Goal: Navigation & Orientation: Find specific page/section

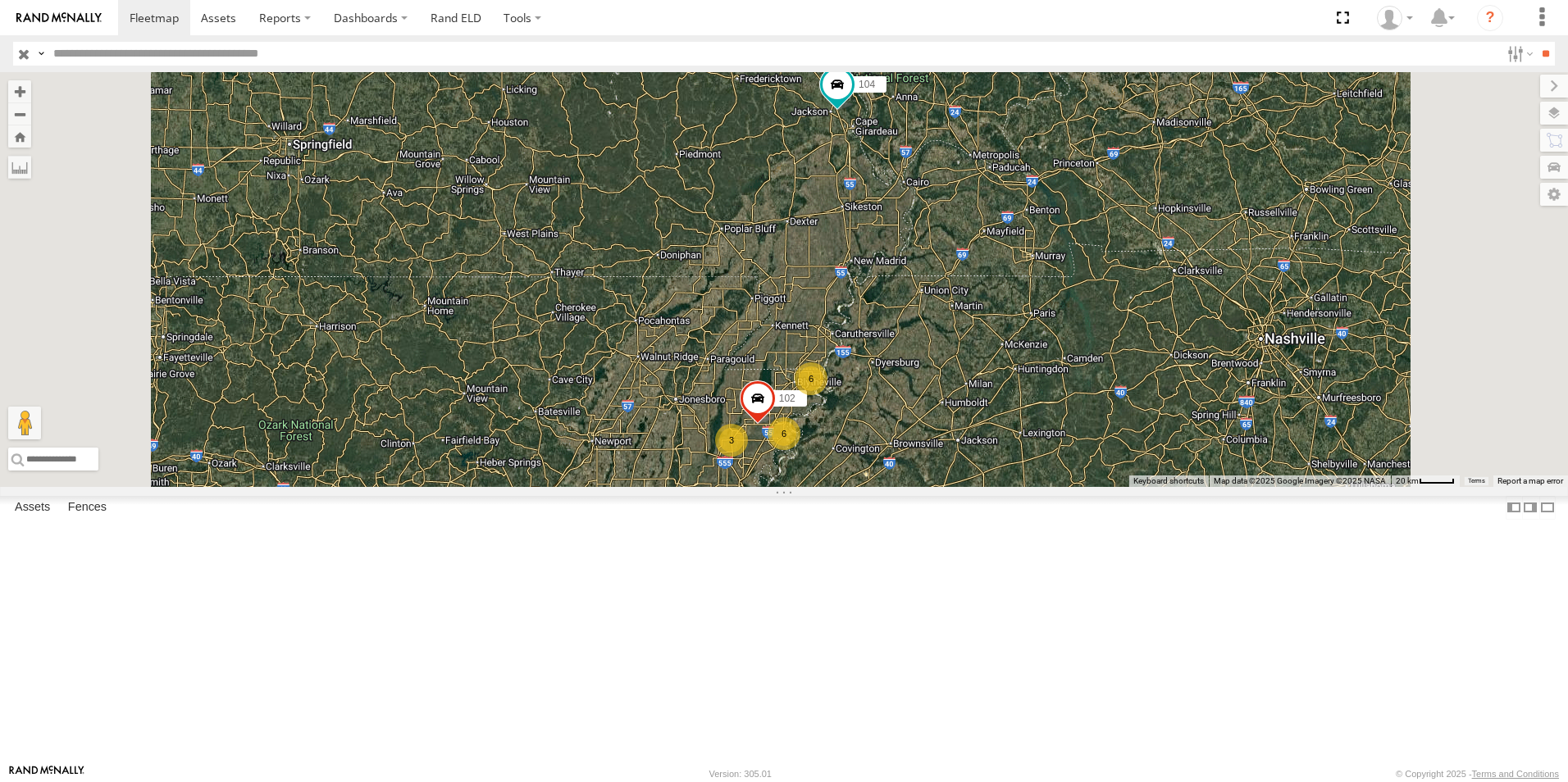
click at [0, 0] on span at bounding box center [0, 0] width 0 height 0
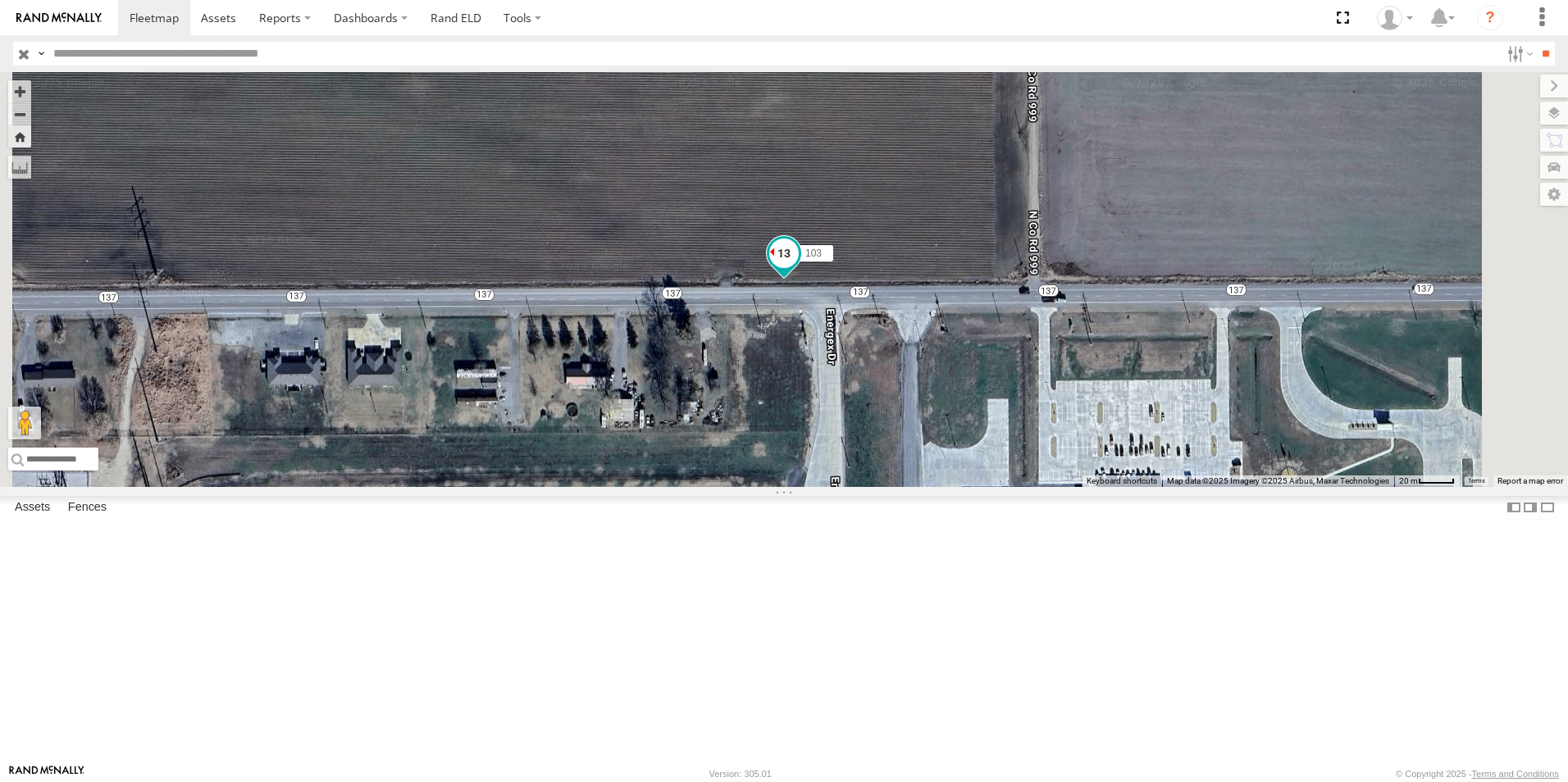
click at [799, 268] on span at bounding box center [784, 253] width 29 height 29
click at [464, 23] on link "Rand ELD" at bounding box center [456, 18] width 74 height 35
click at [159, 24] on span at bounding box center [154, 18] width 49 height 16
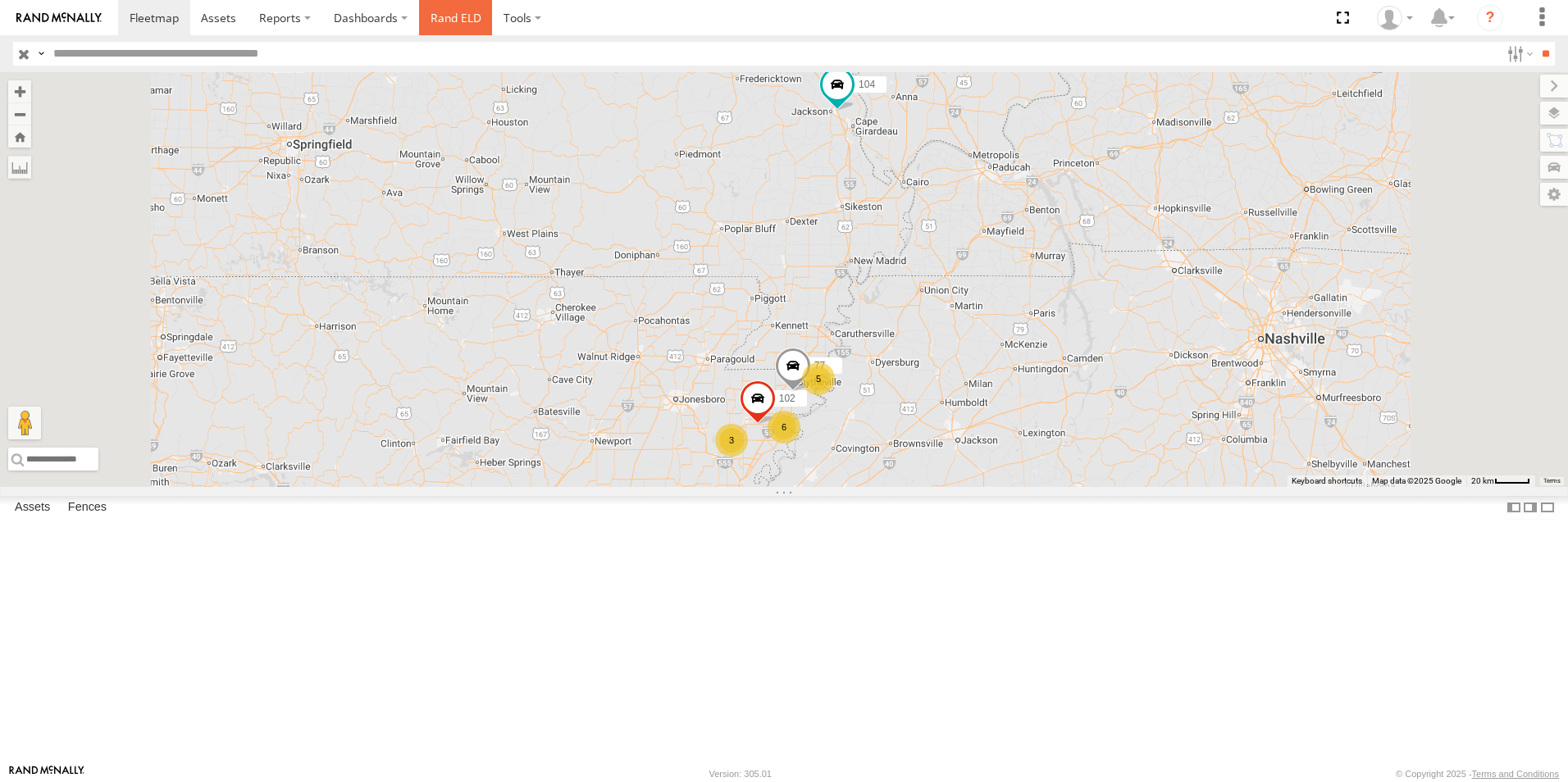
click at [436, 13] on link "Rand ELD" at bounding box center [456, 18] width 74 height 35
click at [1553, 120] on label at bounding box center [1538, 113] width 60 height 23
click at [0, 0] on span "Basemaps" at bounding box center [0, 0] width 0 height 0
click at [0, 0] on span "Satellite + Roadmap" at bounding box center [0, 0] width 0 height 0
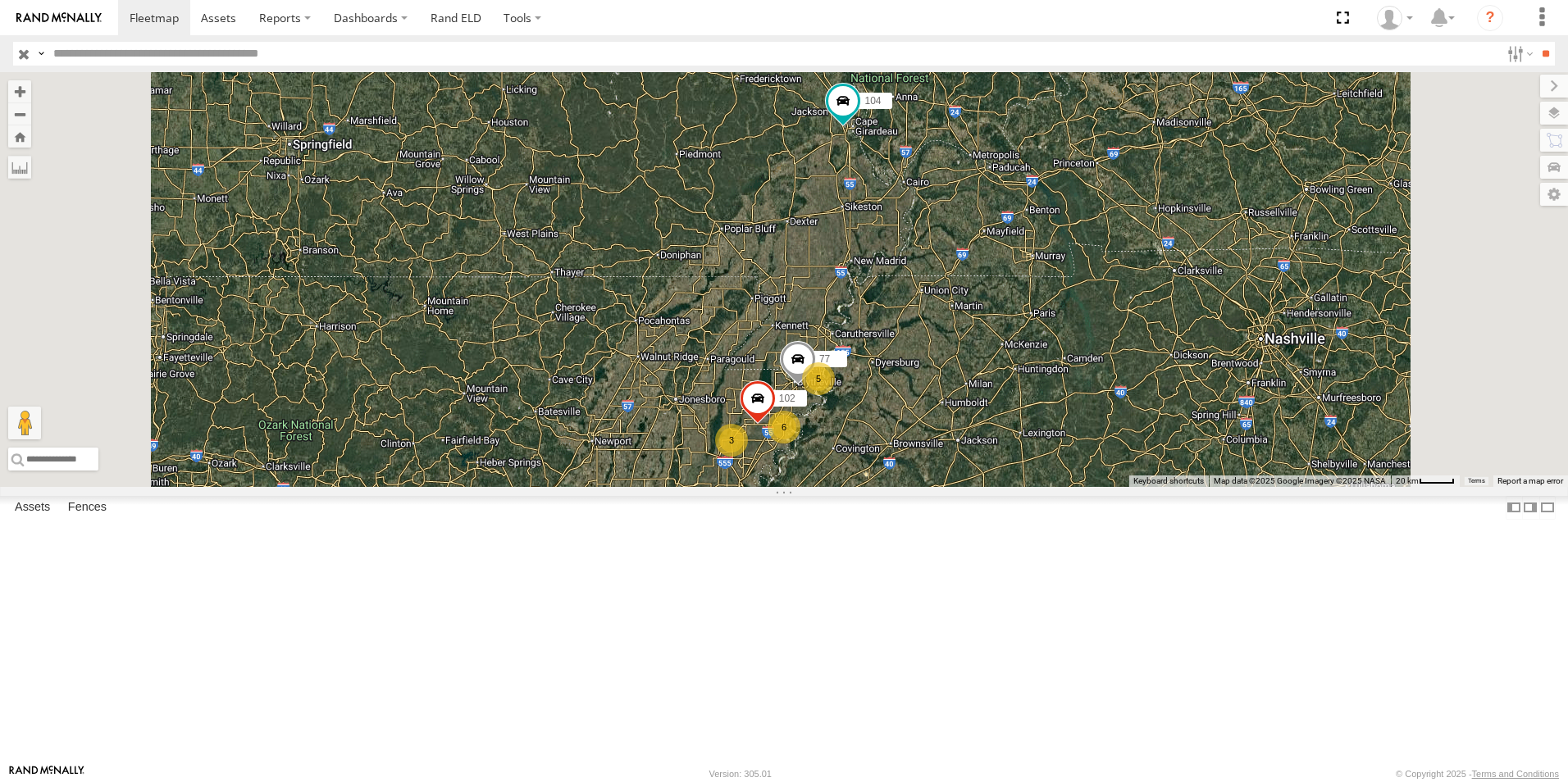
click at [0, 0] on span at bounding box center [0, 0] width 0 height 0
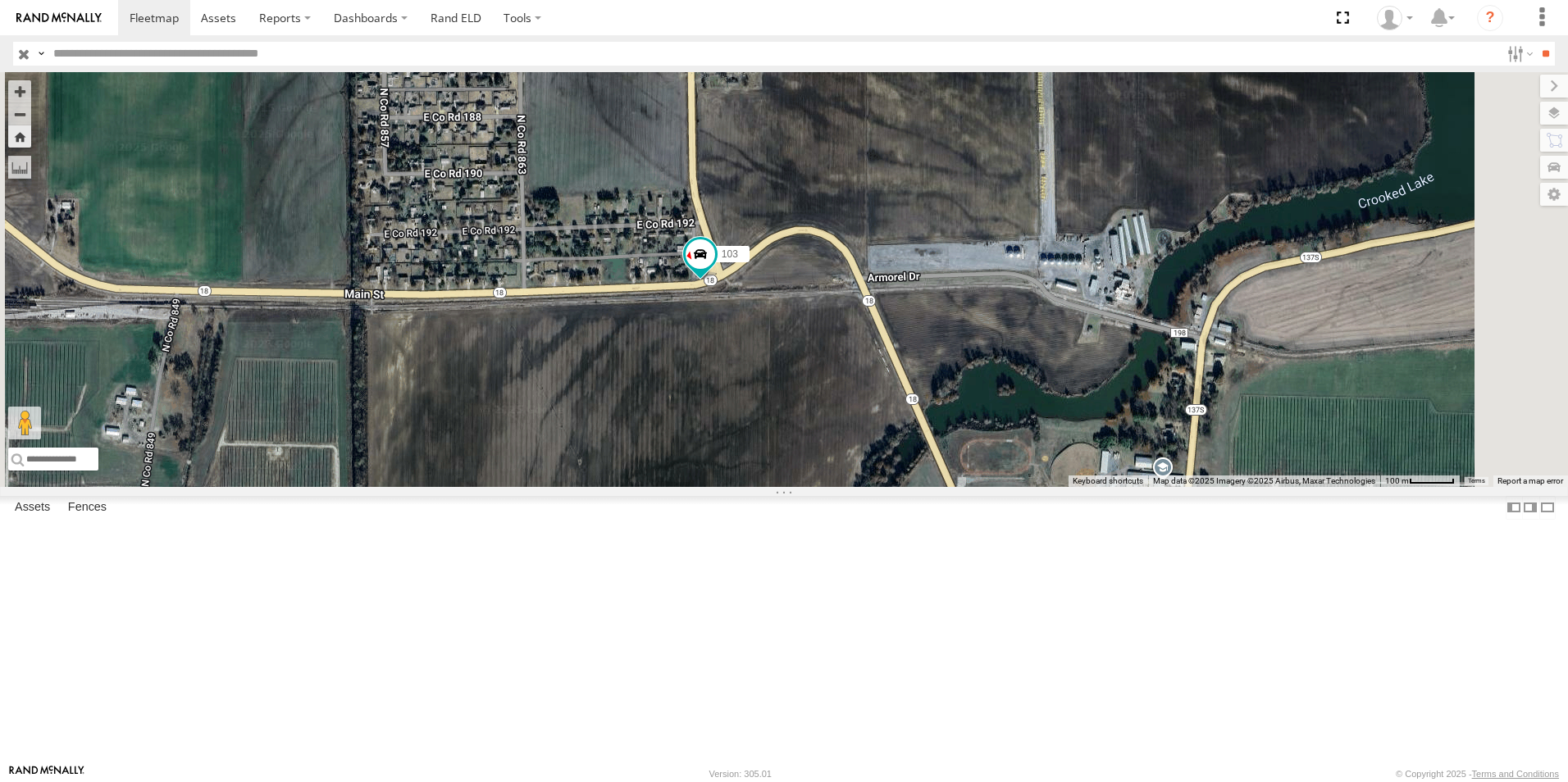
drag, startPoint x: 854, startPoint y: 405, endPoint x: 860, endPoint y: 347, distance: 58.3
click at [859, 354] on div "103" at bounding box center [784, 279] width 1568 height 415
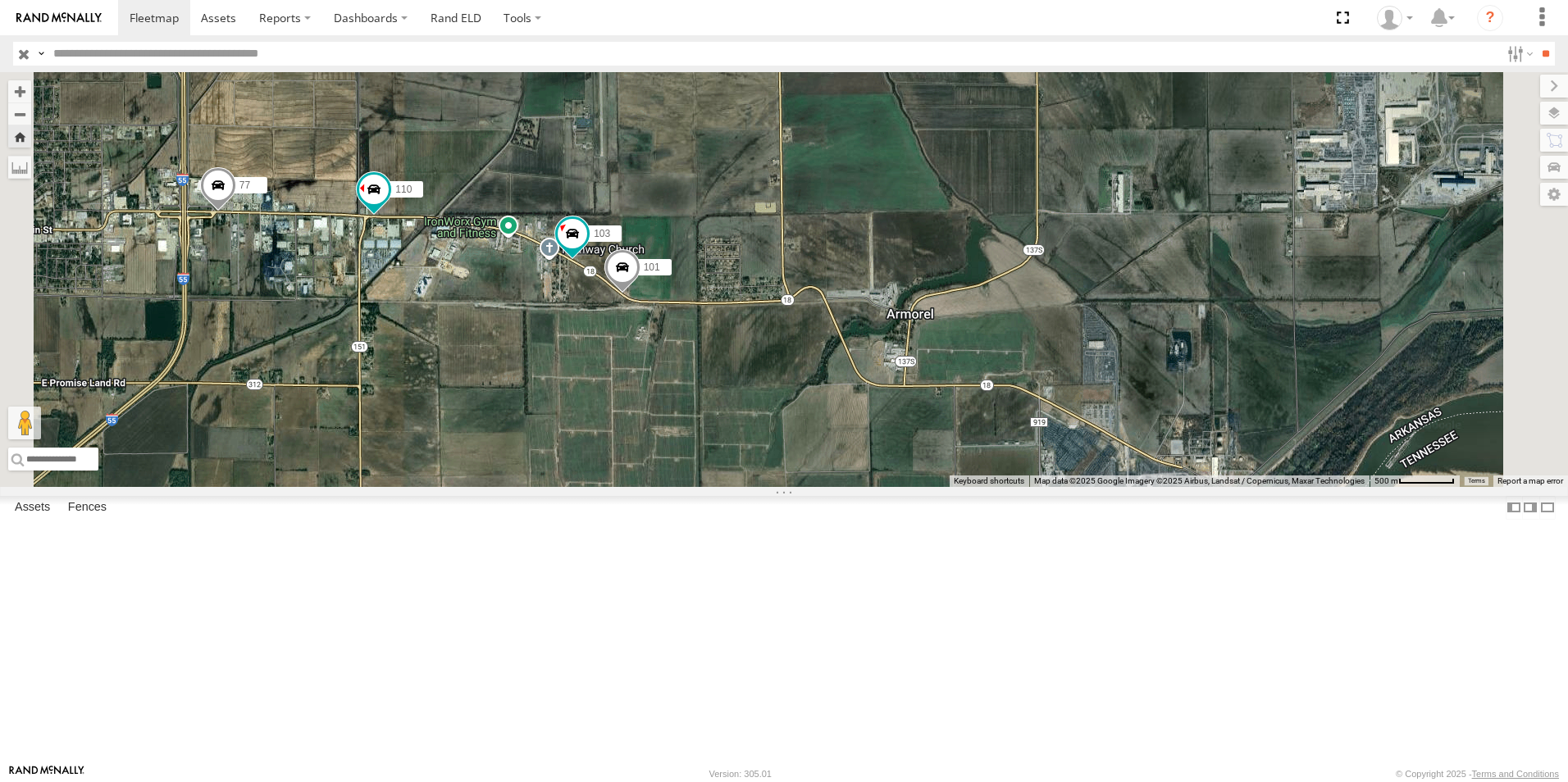
click at [236, 212] on span at bounding box center [218, 190] width 36 height 44
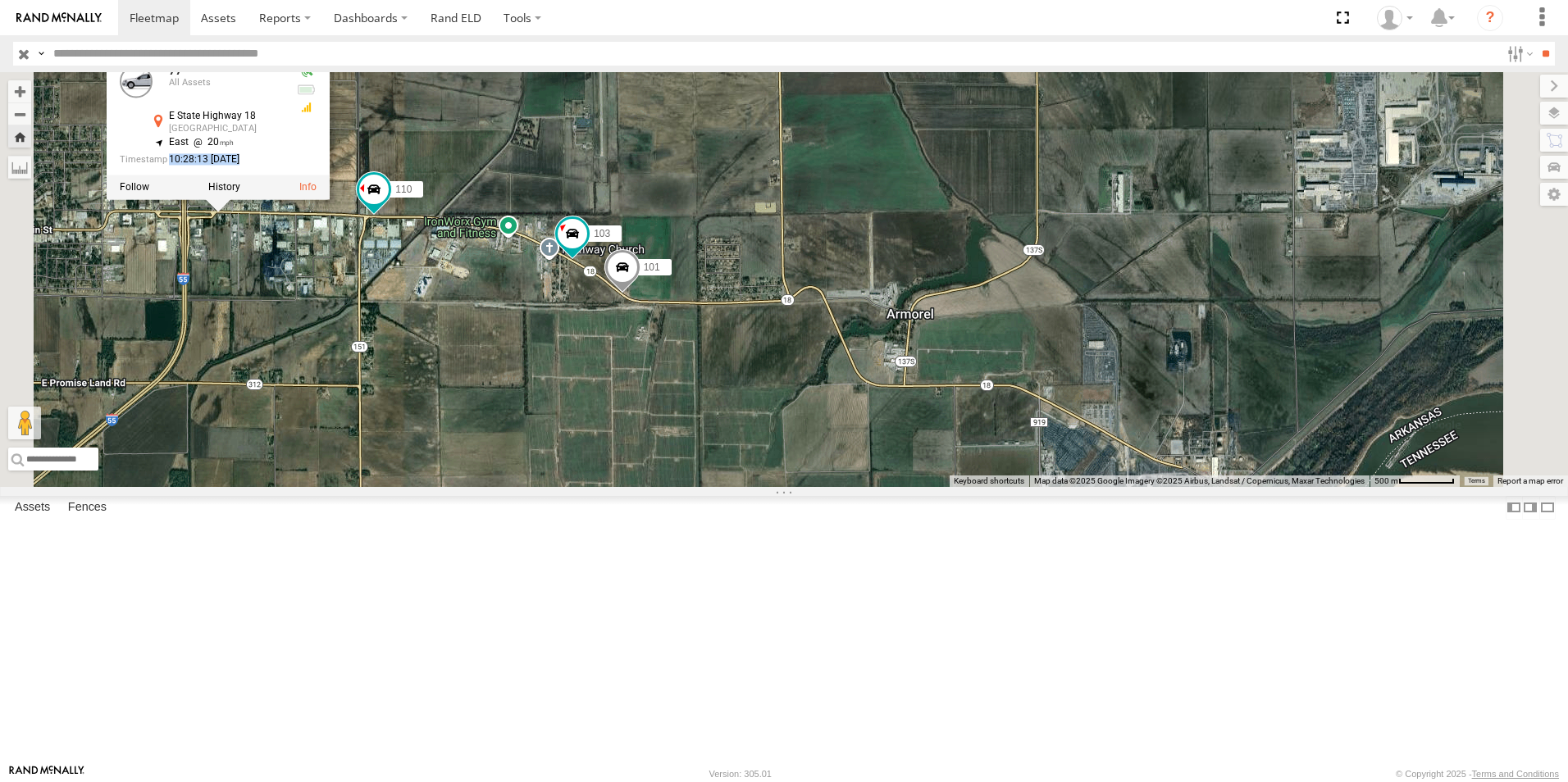
drag, startPoint x: 480, startPoint y: 285, endPoint x: 534, endPoint y: 285, distance: 54.0
click at [330, 175] on div "77 All Assets E State Highway 18 Blytheville 35.92886 , -89.87085 East 20 10:28…" at bounding box center [218, 114] width 223 height 123
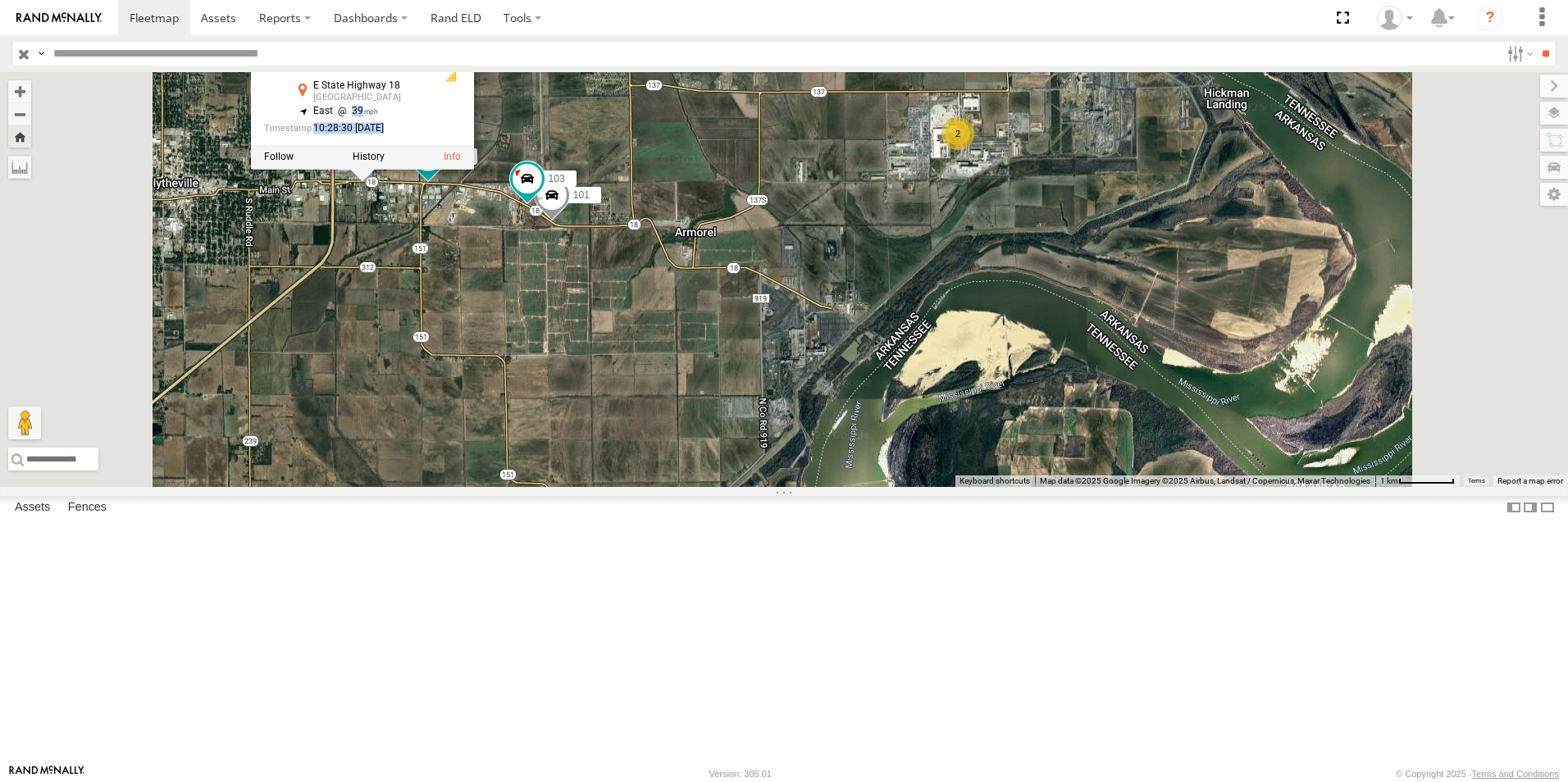
click at [630, 425] on div "101 103 110 77 77 All Assets E State Highway 18 Blytheville 35.92882 , -89.8682…" at bounding box center [784, 279] width 1568 height 415
click at [736, 279] on div "101 103 110 77 77 All Assets E State Highway 18 Blytheville 35.92882 , -89.8682…" at bounding box center [784, 279] width 1568 height 415
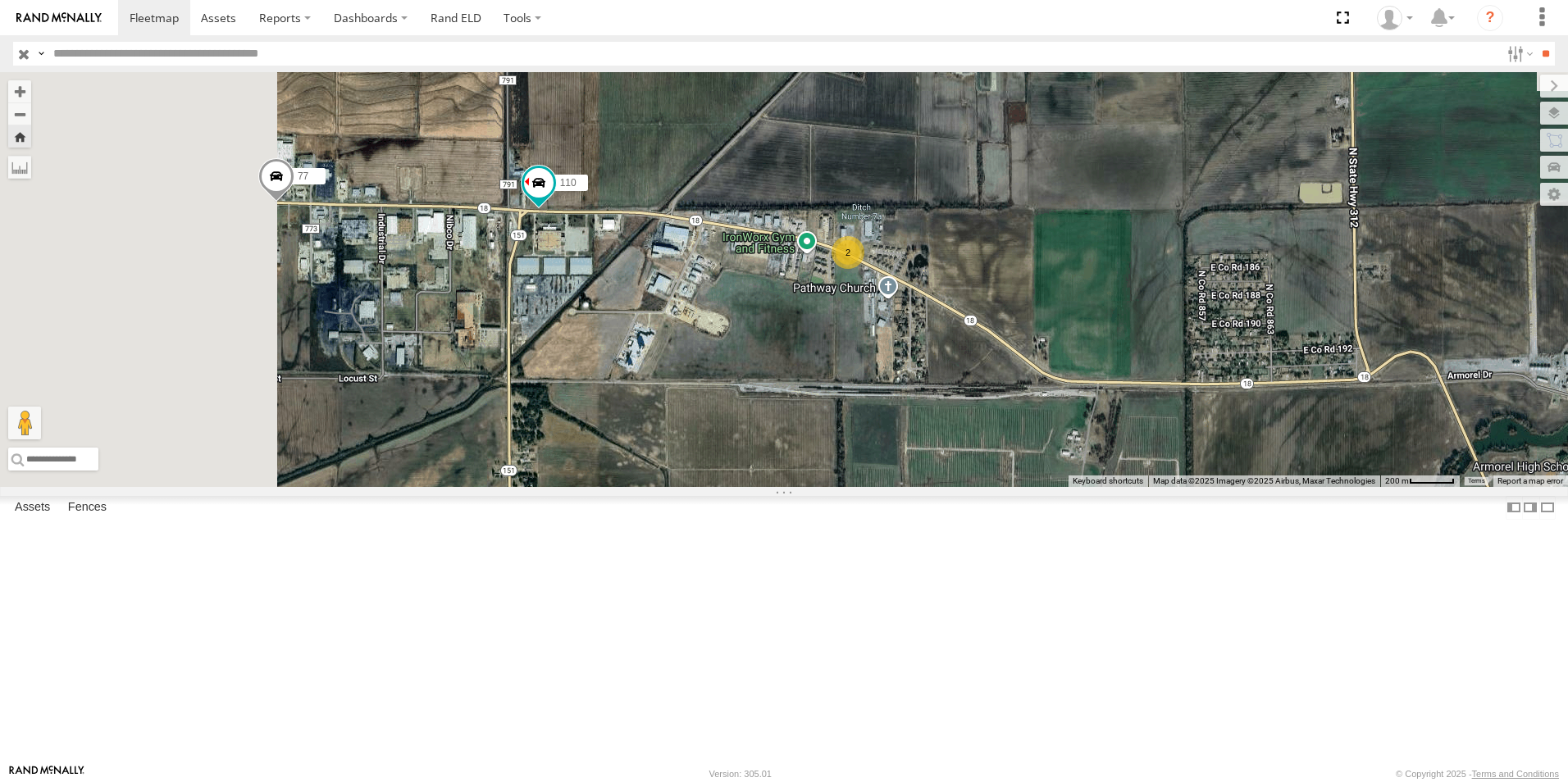
drag, startPoint x: 688, startPoint y: 387, endPoint x: 873, endPoint y: 702, distance: 365.3
click at [873, 487] on div "110 77 2" at bounding box center [784, 279] width 1568 height 415
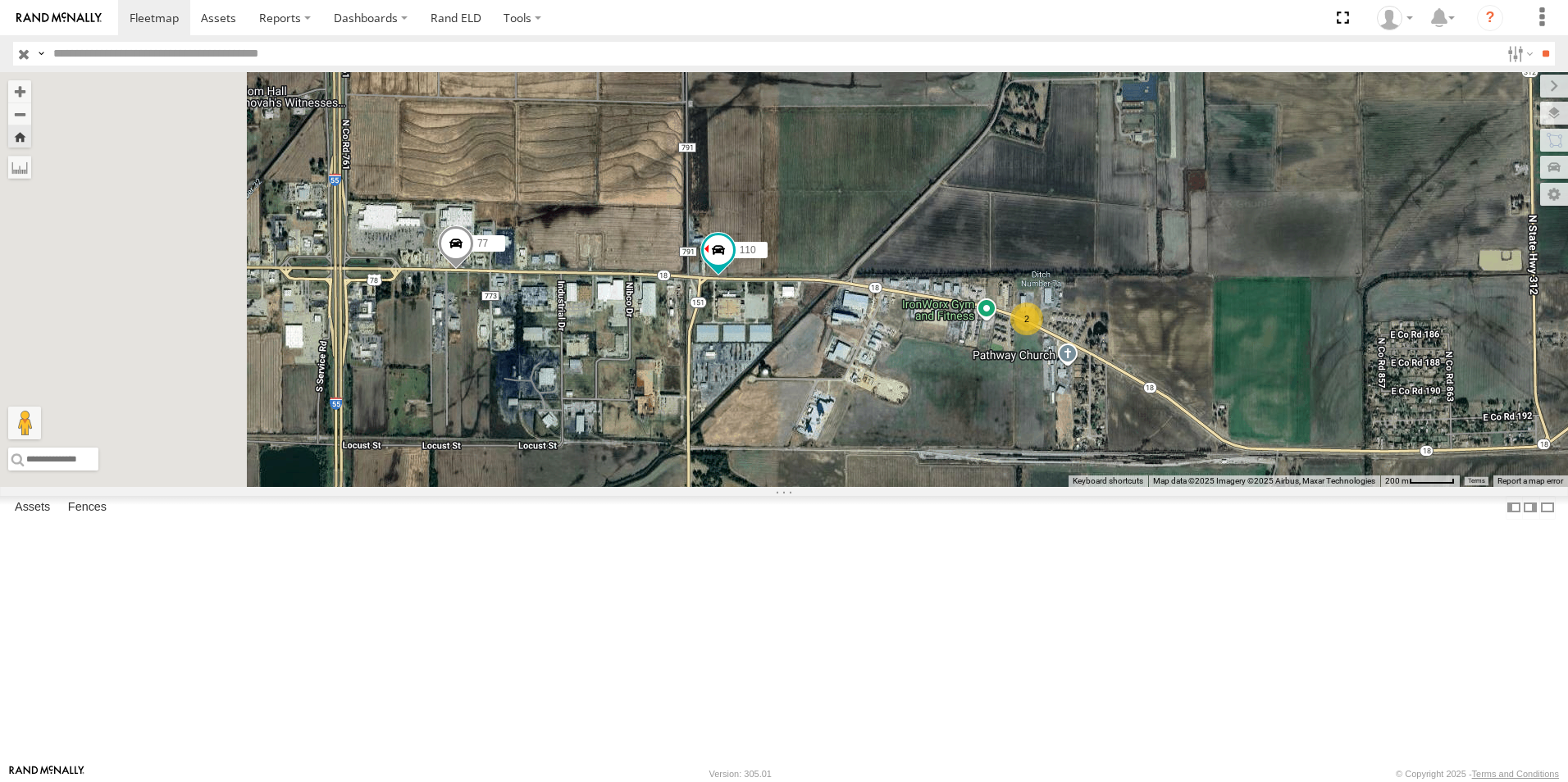
drag, startPoint x: 738, startPoint y: 632, endPoint x: 895, endPoint y: 646, distance: 157.6
click at [895, 487] on div "110 77 2" at bounding box center [784, 279] width 1568 height 415
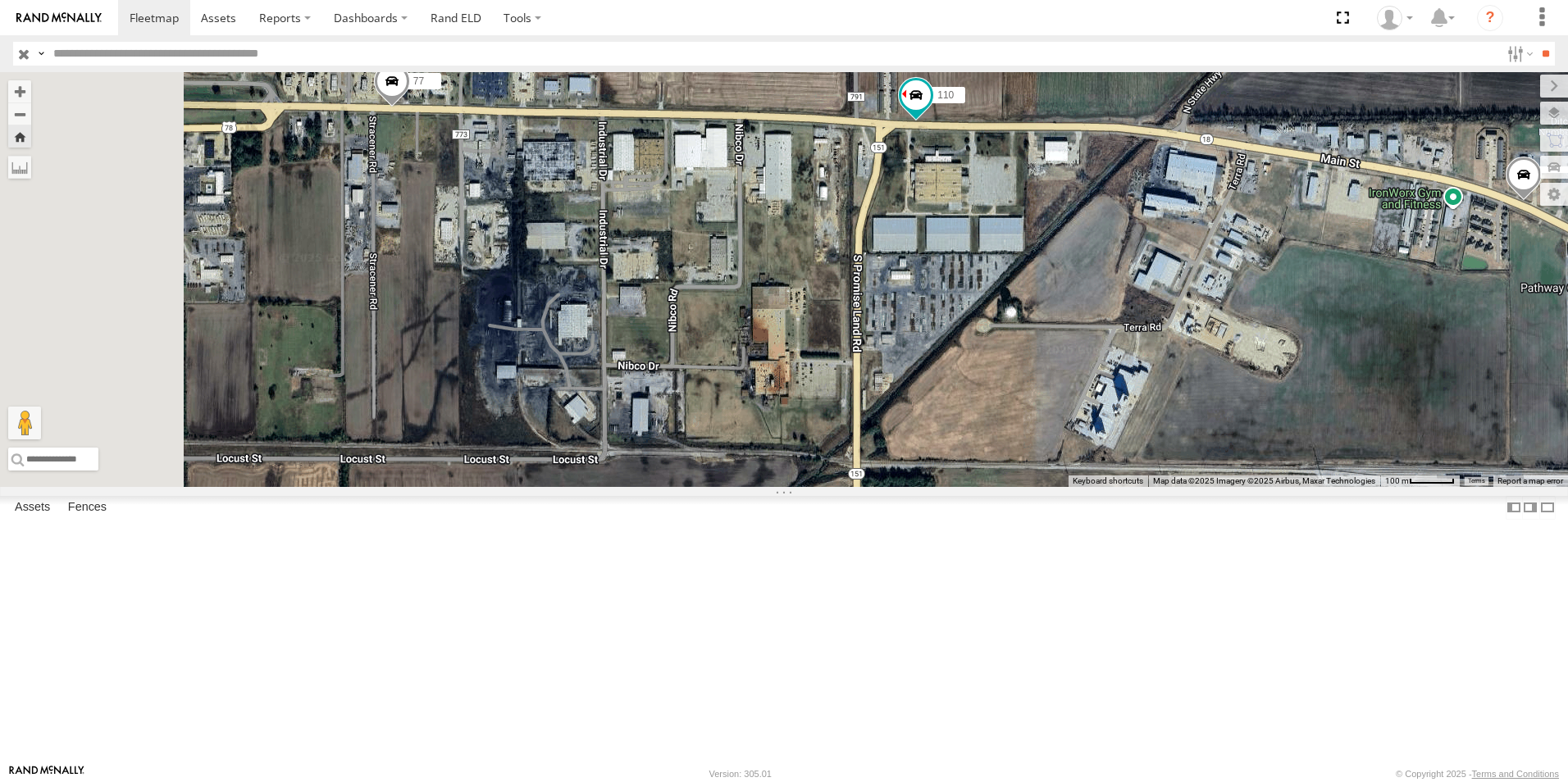
drag, startPoint x: 1016, startPoint y: 540, endPoint x: 1150, endPoint y: 576, distance: 138.8
click at [1148, 487] on div "110 77" at bounding box center [784, 279] width 1568 height 415
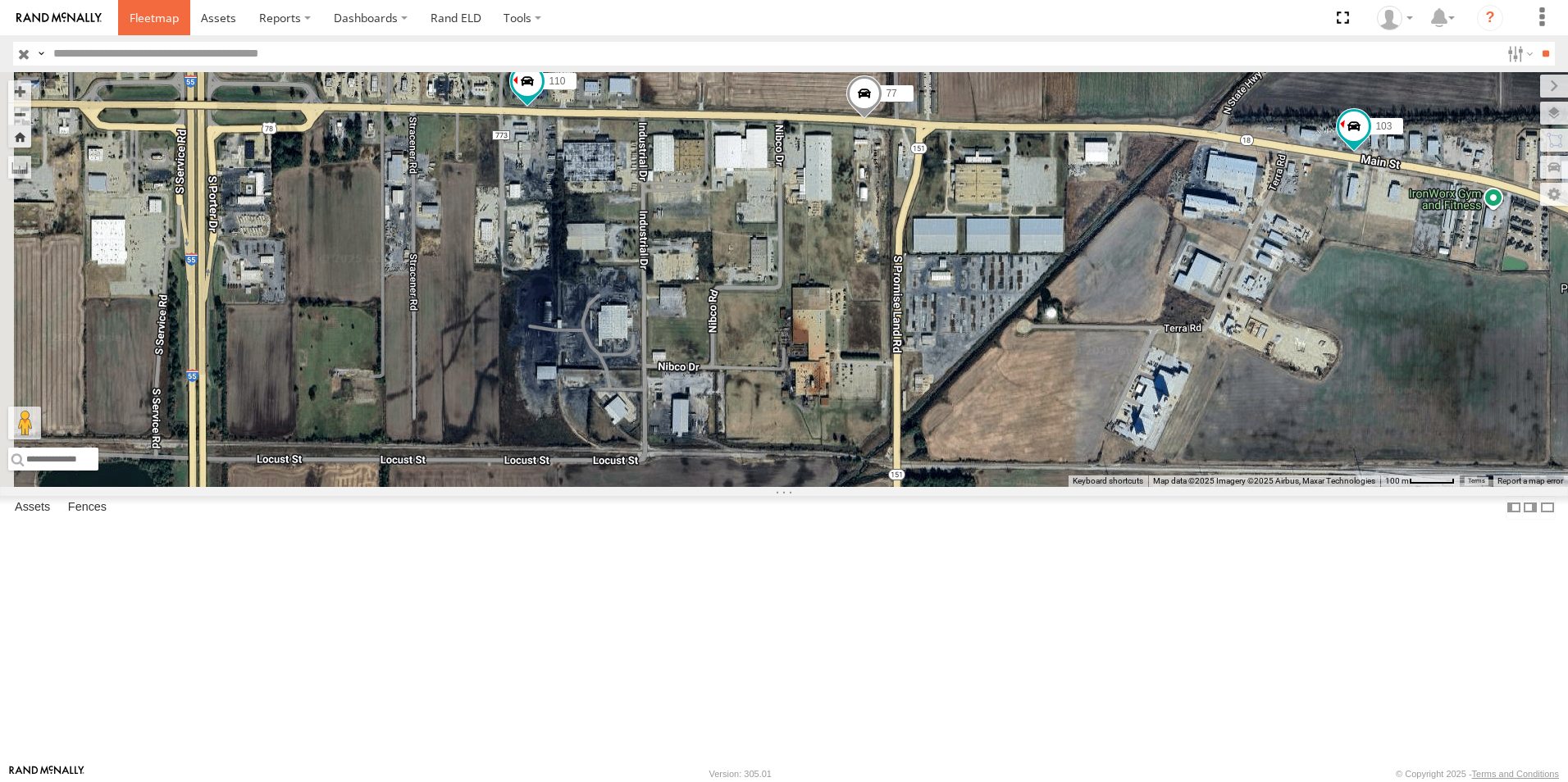
click at [162, 15] on span at bounding box center [154, 18] width 49 height 16
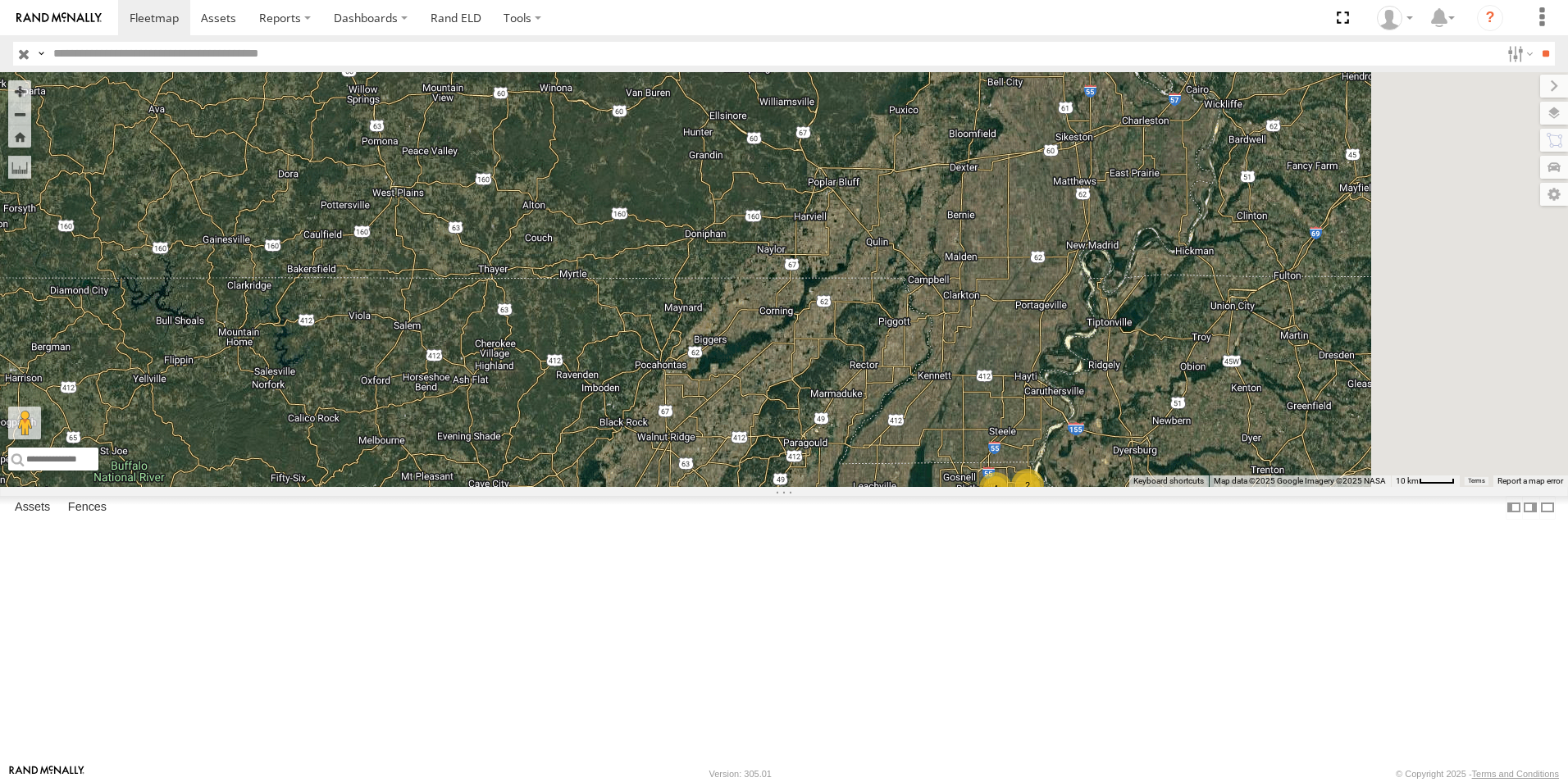
drag, startPoint x: 978, startPoint y: 319, endPoint x: 633, endPoint y: 211, distance: 361.5
click at [639, 207] on div "104 102 2 4 2" at bounding box center [784, 279] width 1568 height 415
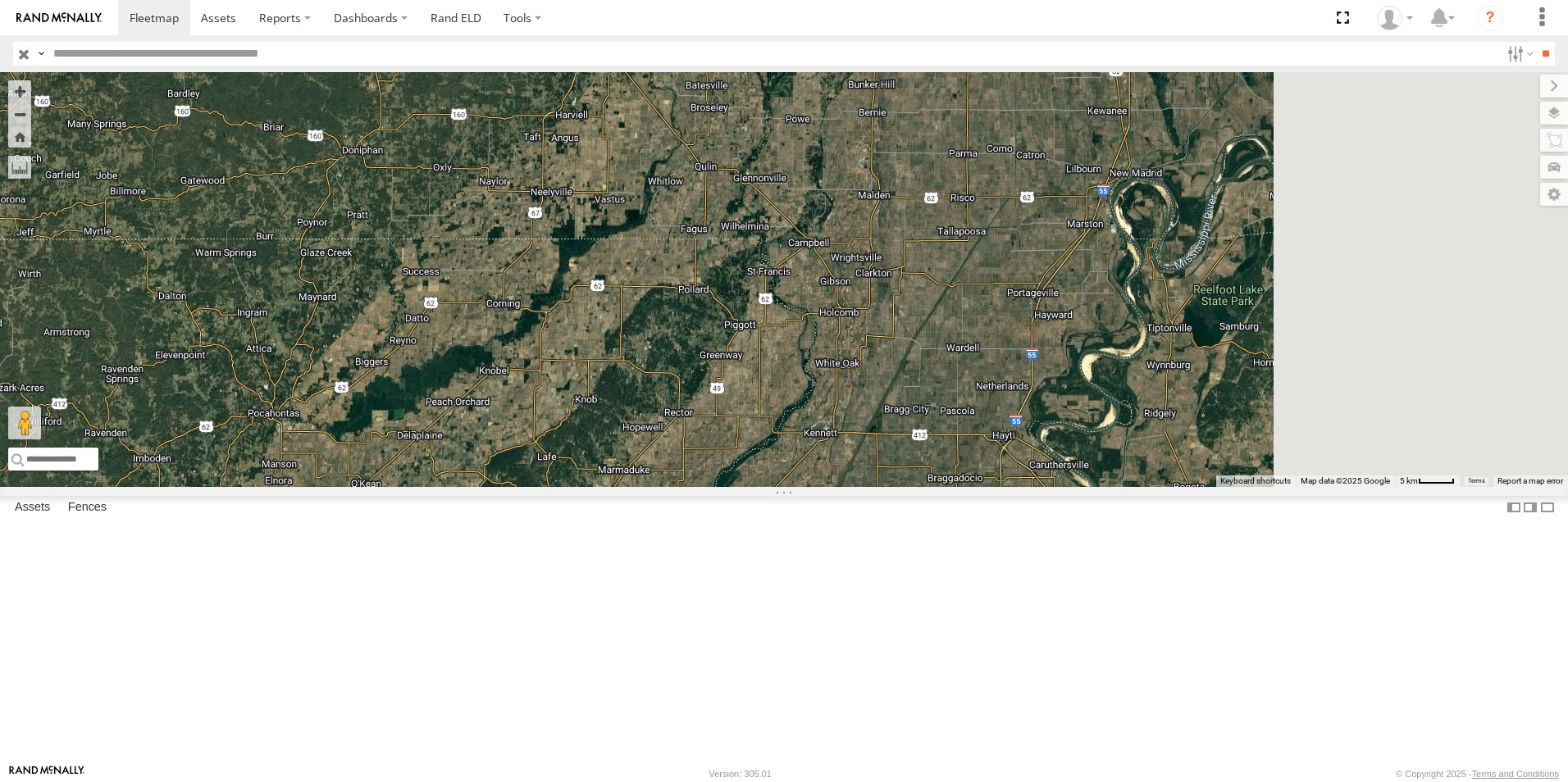
drag, startPoint x: 947, startPoint y: 333, endPoint x: 627, endPoint y: 74, distance: 411.7
click at [629, 76] on div "104 102" at bounding box center [784, 279] width 1568 height 415
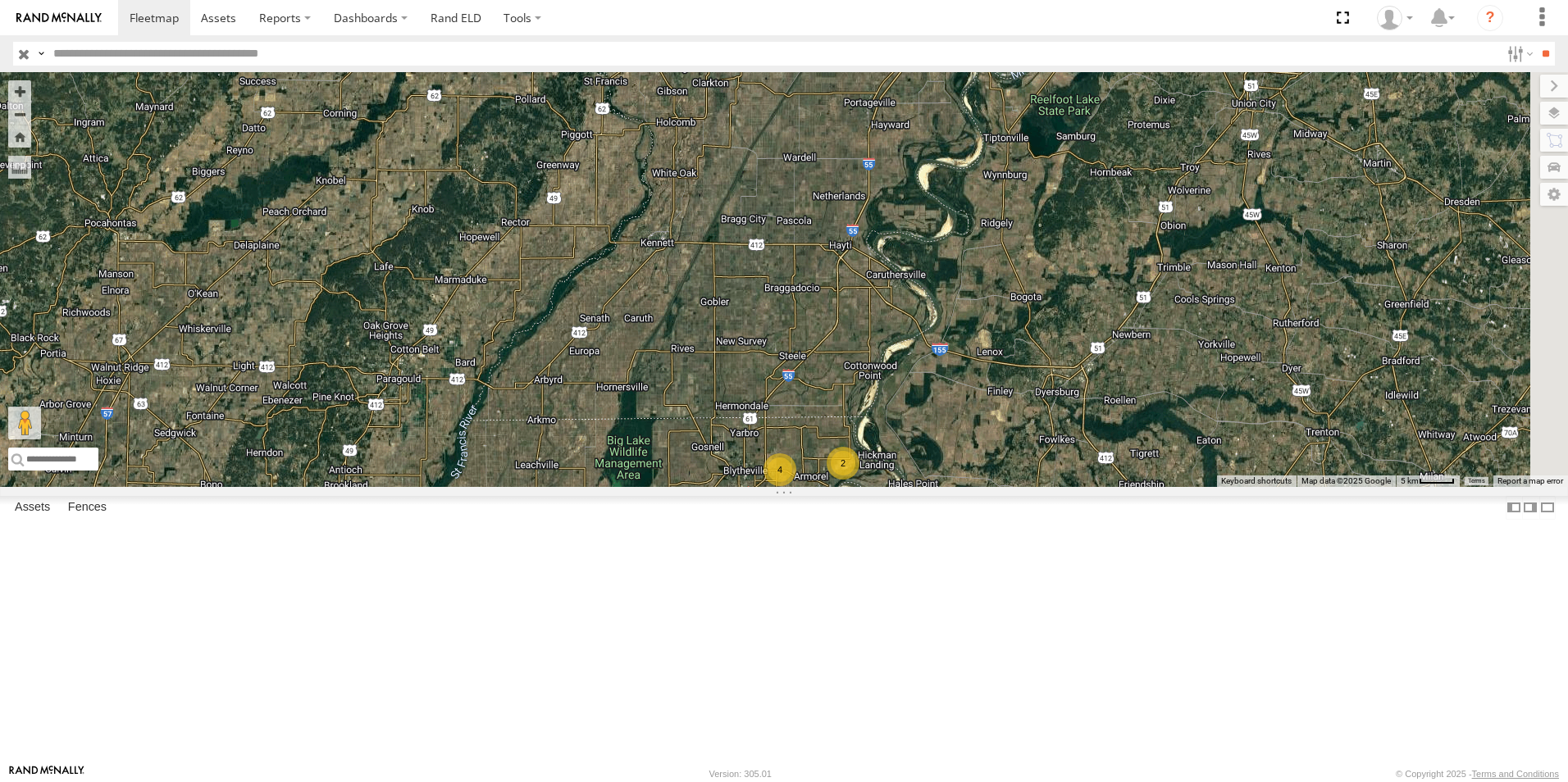
drag, startPoint x: 858, startPoint y: 308, endPoint x: 810, endPoint y: 269, distance: 61.8
click at [812, 271] on div "104 102 2 4 2" at bounding box center [784, 279] width 1568 height 415
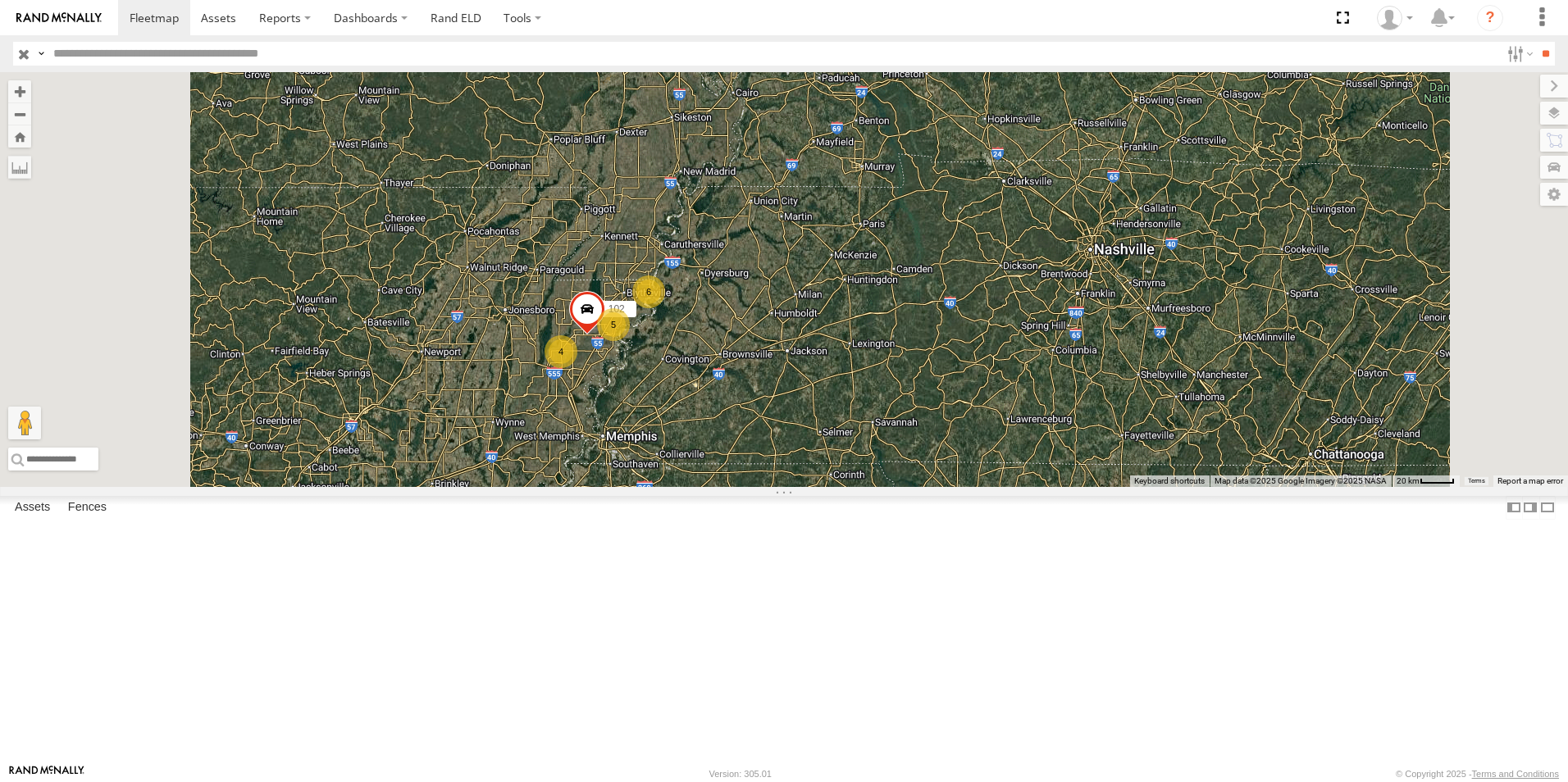
drag, startPoint x: 803, startPoint y: 216, endPoint x: 789, endPoint y: 324, distance: 108.9
click at [789, 325] on div "104 102 5 4 6" at bounding box center [784, 279] width 1568 height 415
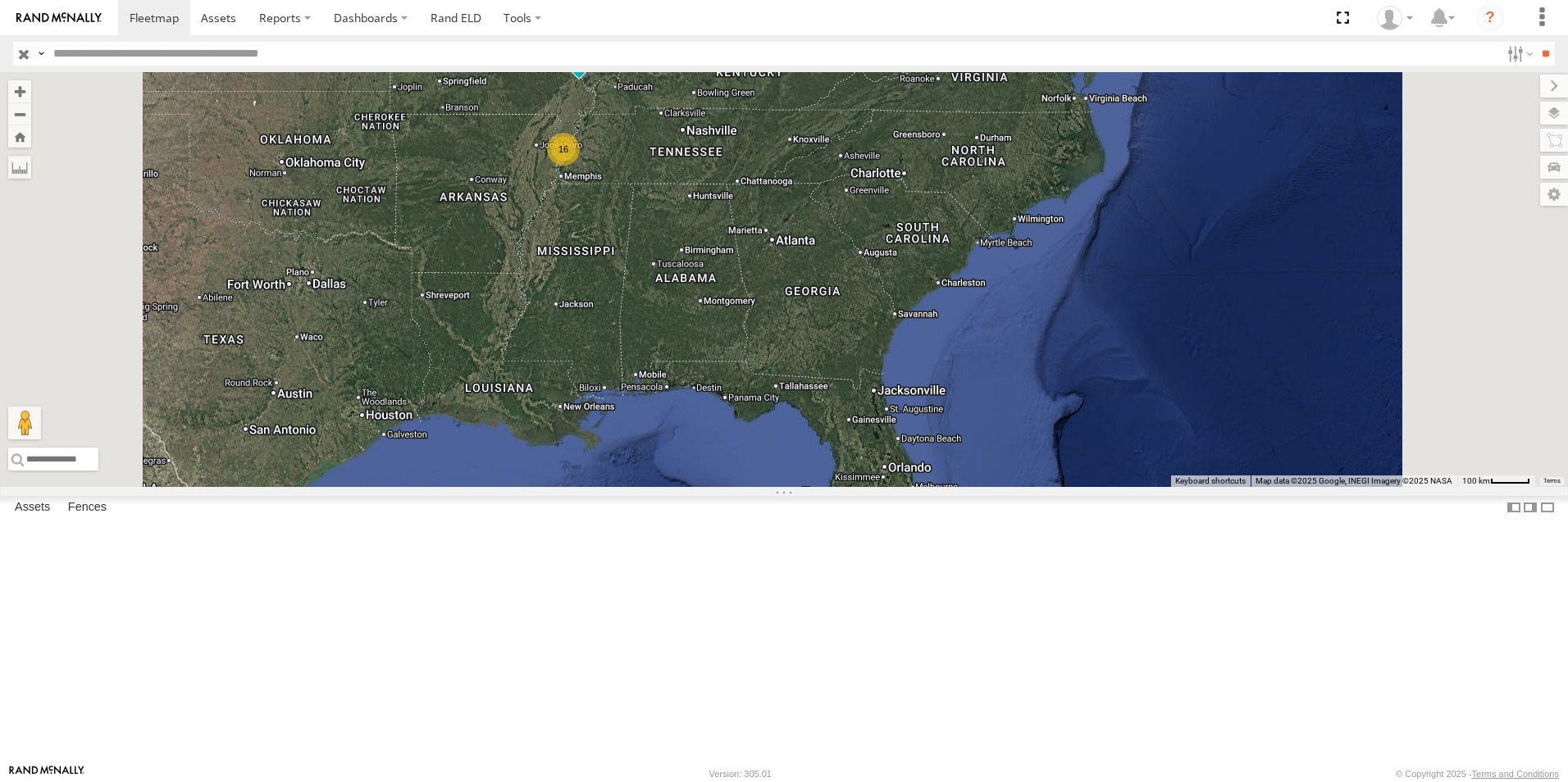
drag, startPoint x: 789, startPoint y: 279, endPoint x: 760, endPoint y: 261, distance: 34.1
click at [760, 261] on div "104 16" at bounding box center [784, 279] width 1568 height 415
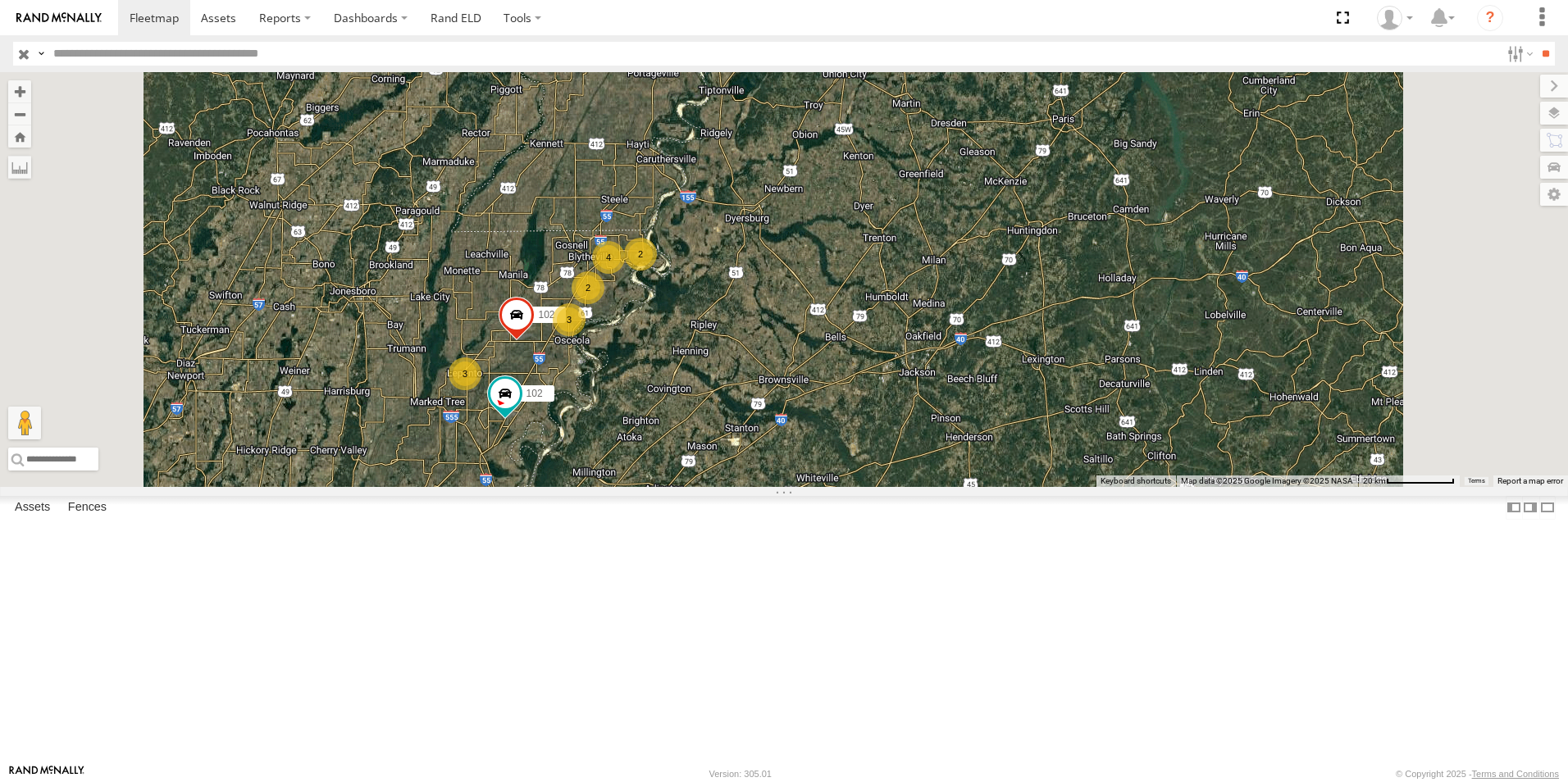
drag, startPoint x: 806, startPoint y: 285, endPoint x: 774, endPoint y: 287, distance: 32.1
click at [774, 287] on div "104 102 3 3 102 2 4 2" at bounding box center [784, 279] width 1568 height 415
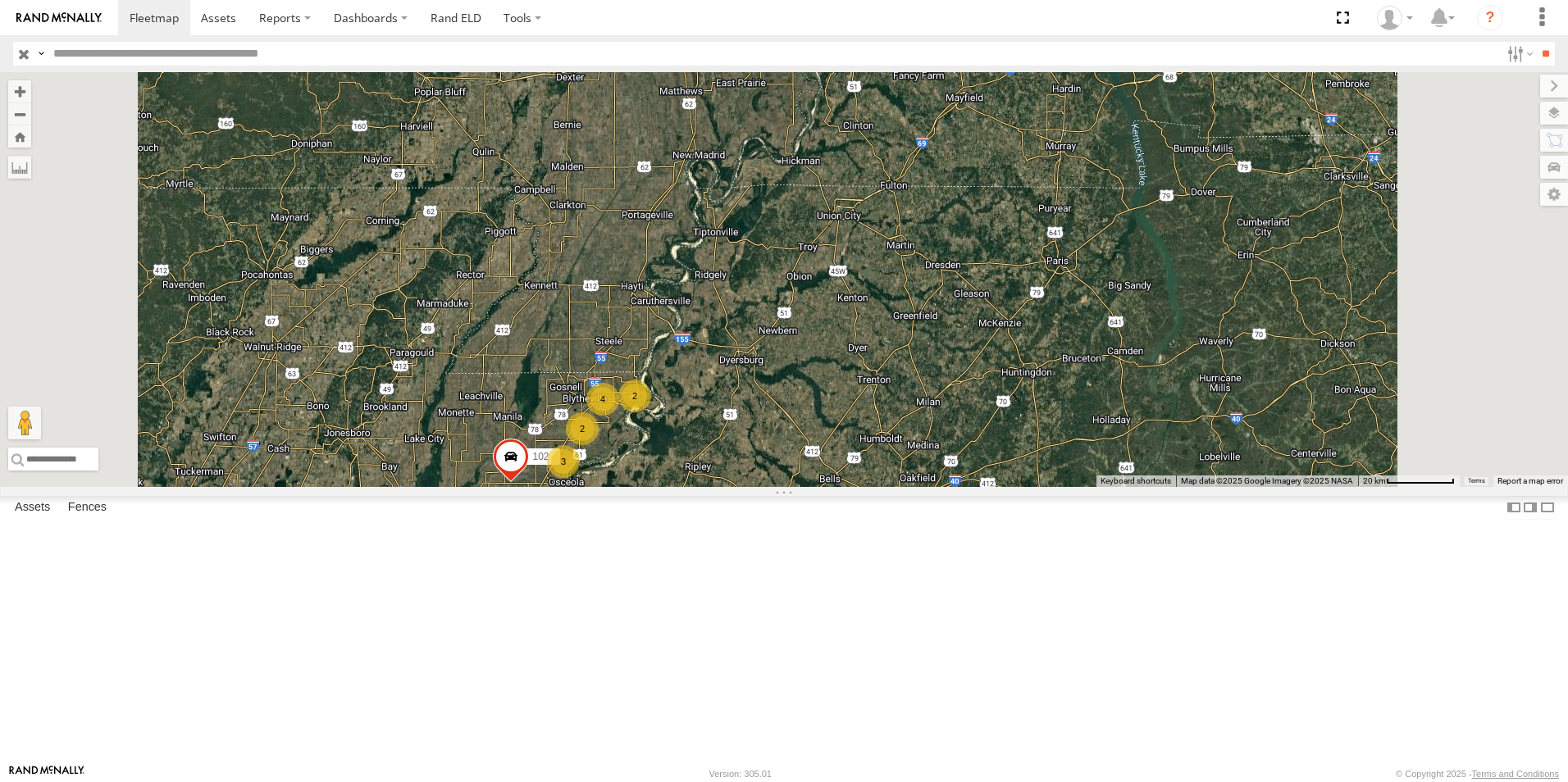
drag, startPoint x: 780, startPoint y: 284, endPoint x: 783, endPoint y: 380, distance: 96.0
click at [779, 393] on div "104 102 3 3 102 2 4 2" at bounding box center [784, 279] width 1568 height 415
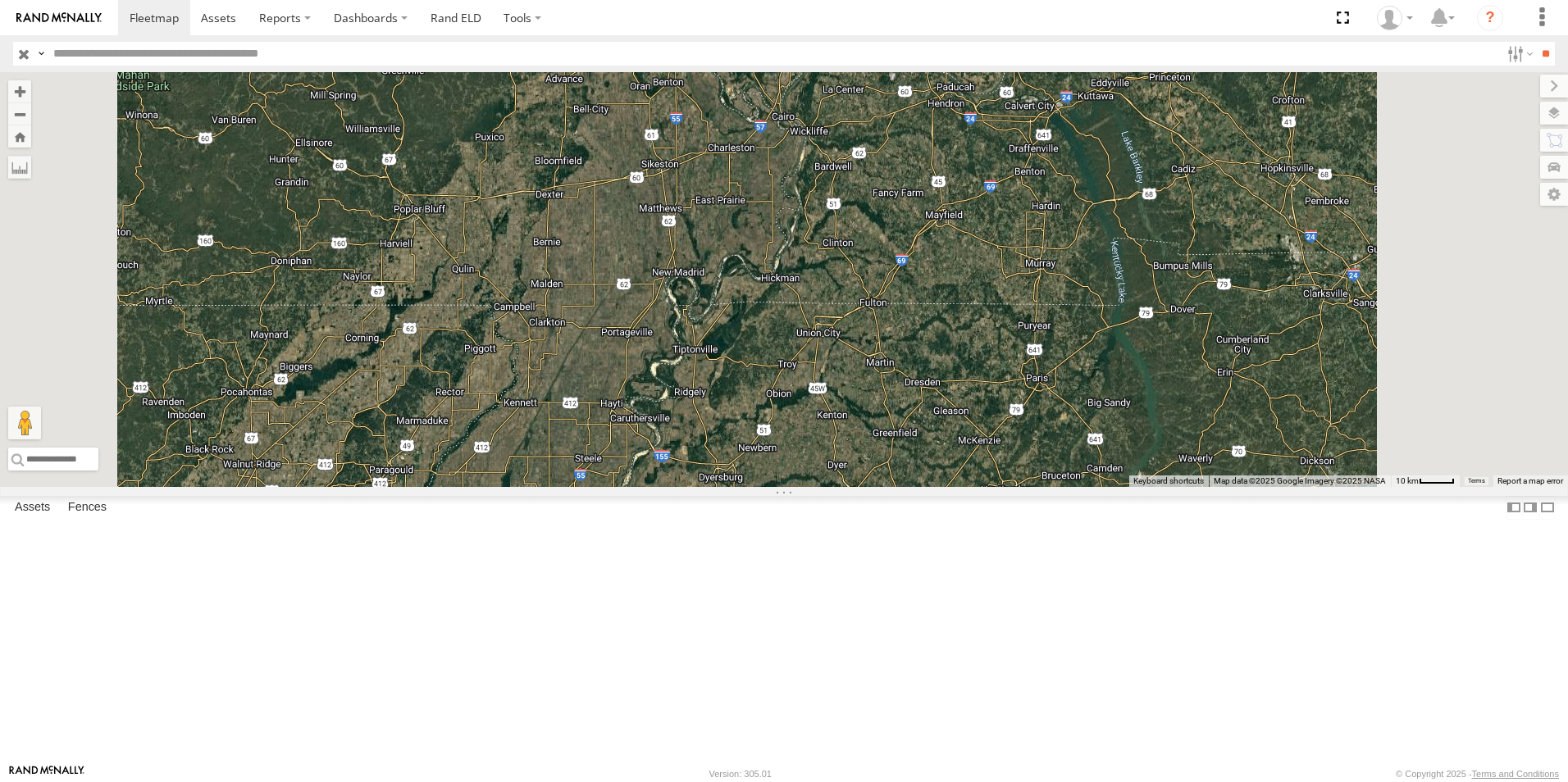
drag, startPoint x: 772, startPoint y: 282, endPoint x: 757, endPoint y: 326, distance: 46.5
click at [755, 338] on div "104 102 3 3 102 2 4 2" at bounding box center [784, 279] width 1568 height 415
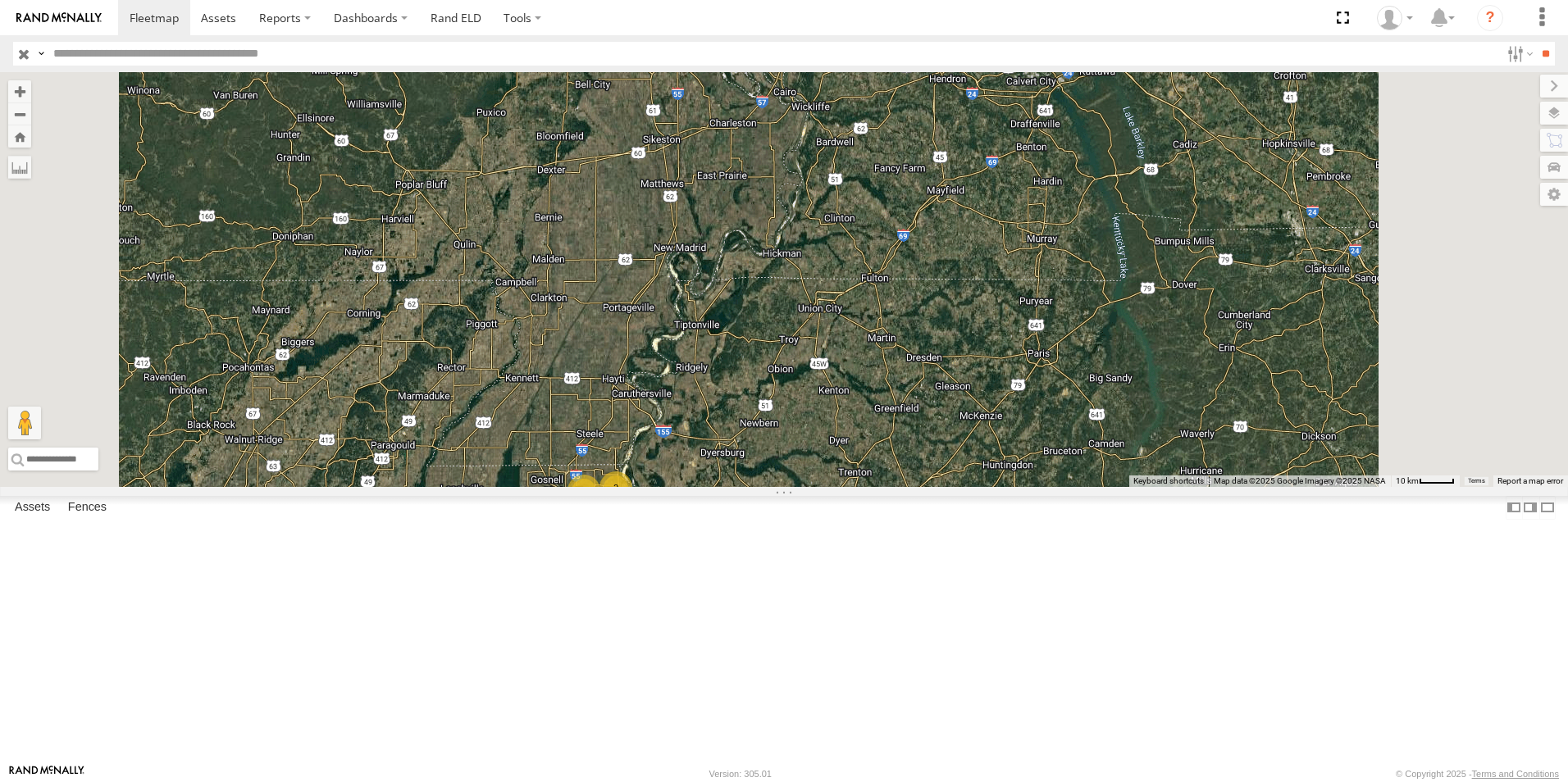
drag, startPoint x: 757, startPoint y: 324, endPoint x: 760, endPoint y: 299, distance: 25.2
click at [759, 300] on div "104 102 3 3 102 2 4 2" at bounding box center [784, 279] width 1568 height 415
click at [0, 0] on link at bounding box center [0, 0] width 0 height 0
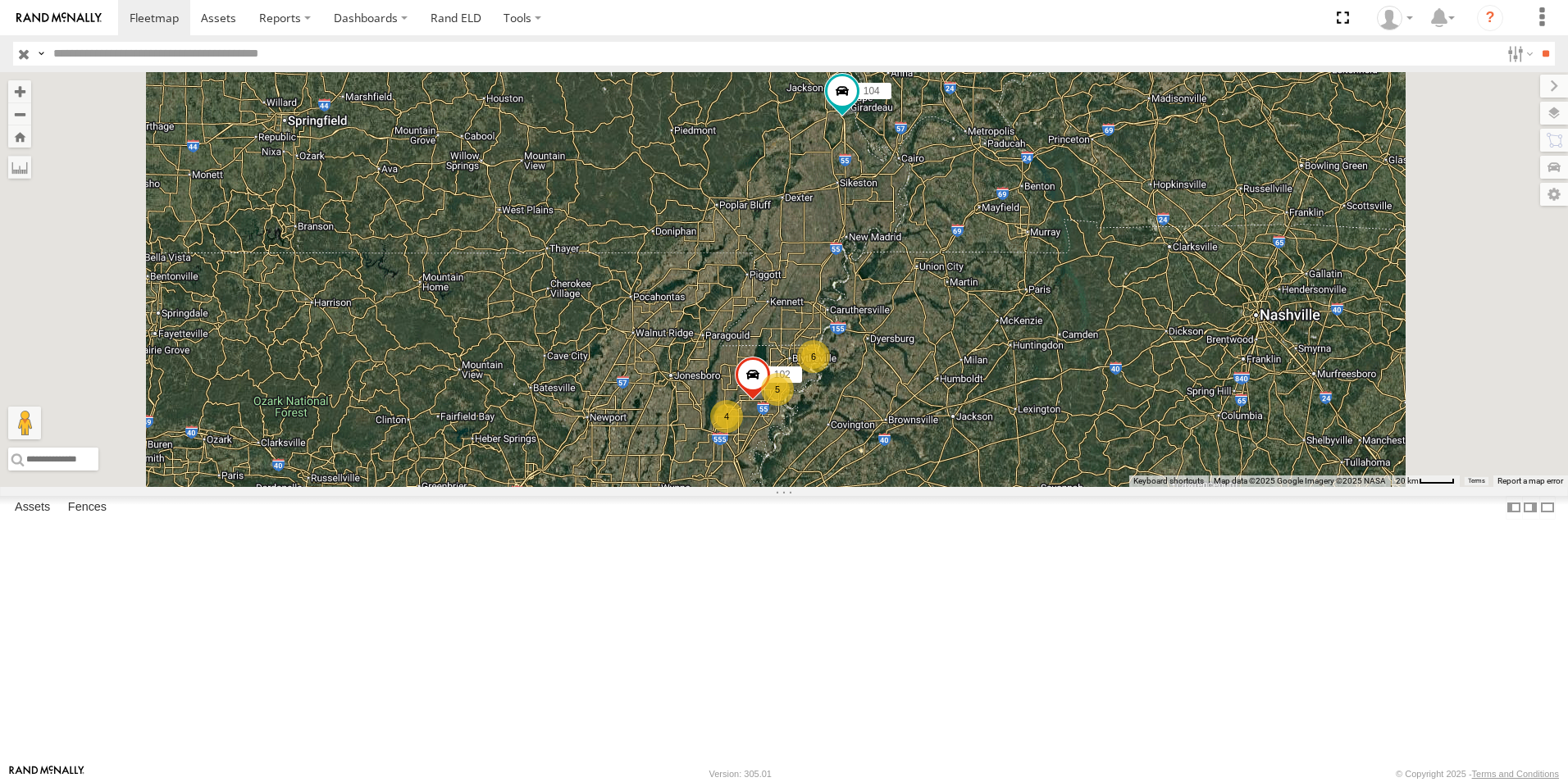
scroll to position [414, 0]
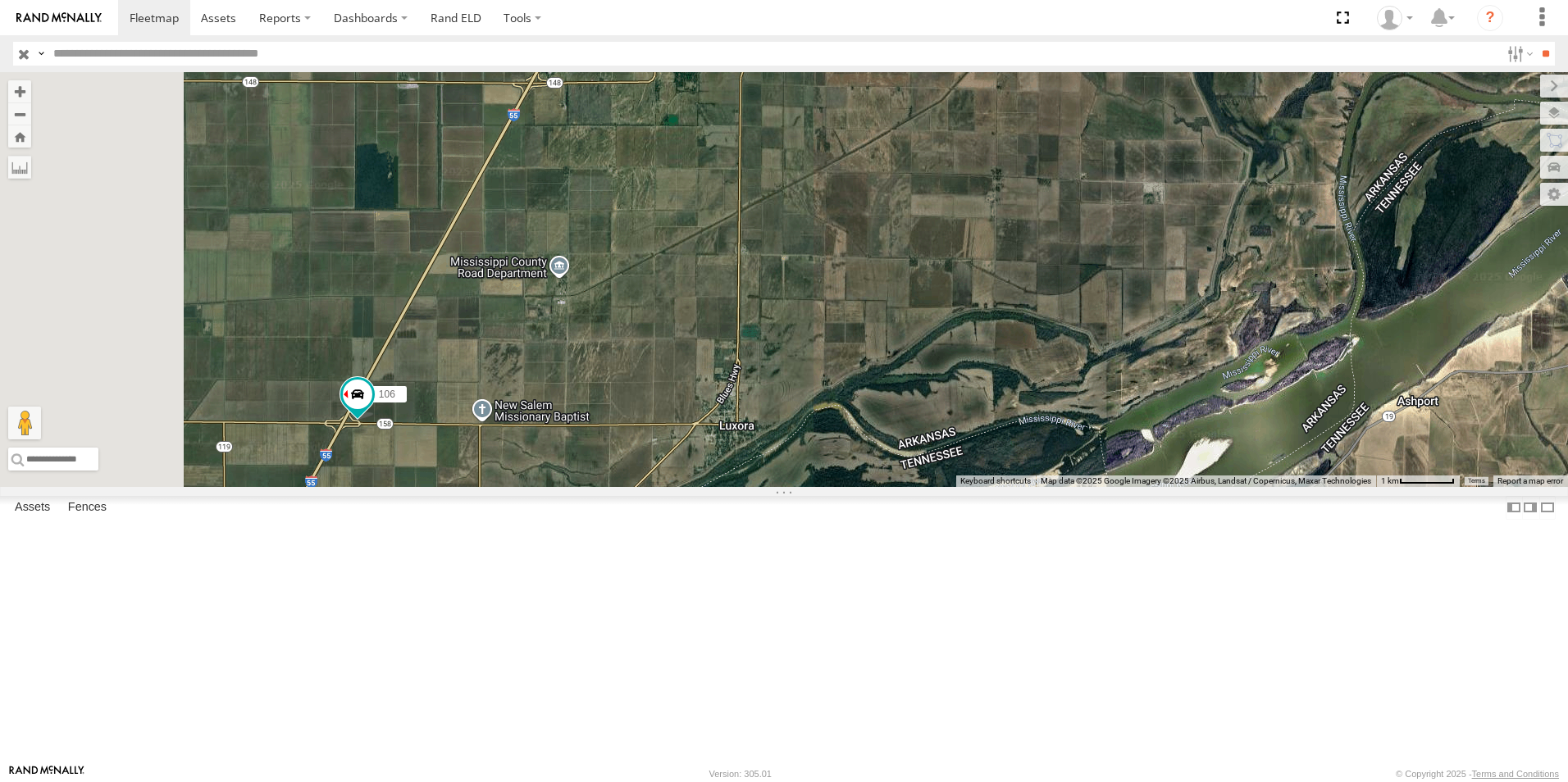
drag, startPoint x: 841, startPoint y: 409, endPoint x: 1452, endPoint y: 373, distance: 612.1
click at [1437, 378] on div "104 102 106 111 111 77" at bounding box center [784, 279] width 1568 height 415
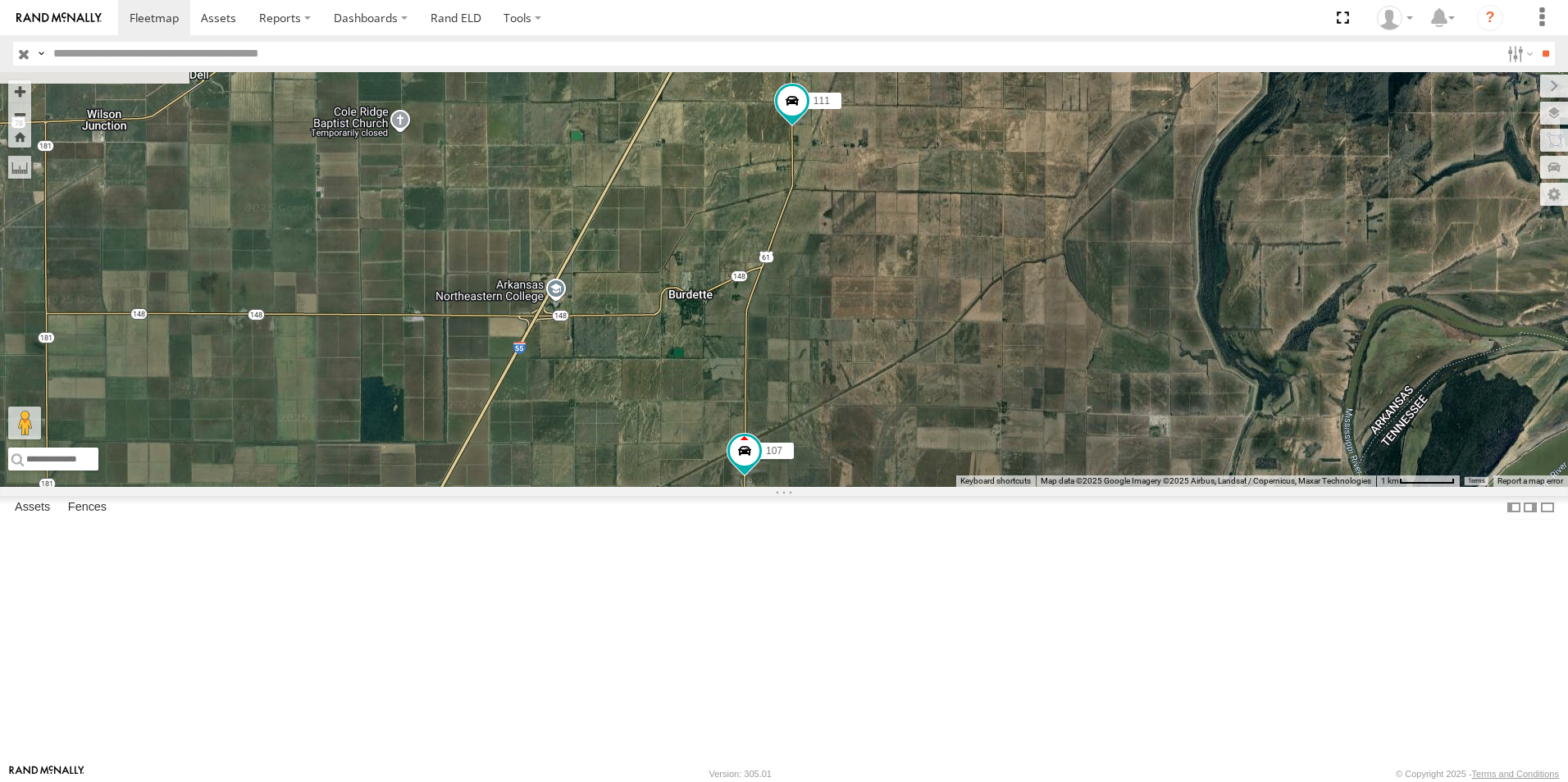
drag, startPoint x: 1231, startPoint y: 373, endPoint x: 1154, endPoint y: 825, distance: 458.5
click at [1154, 782] on html at bounding box center [784, 391] width 1568 height 782
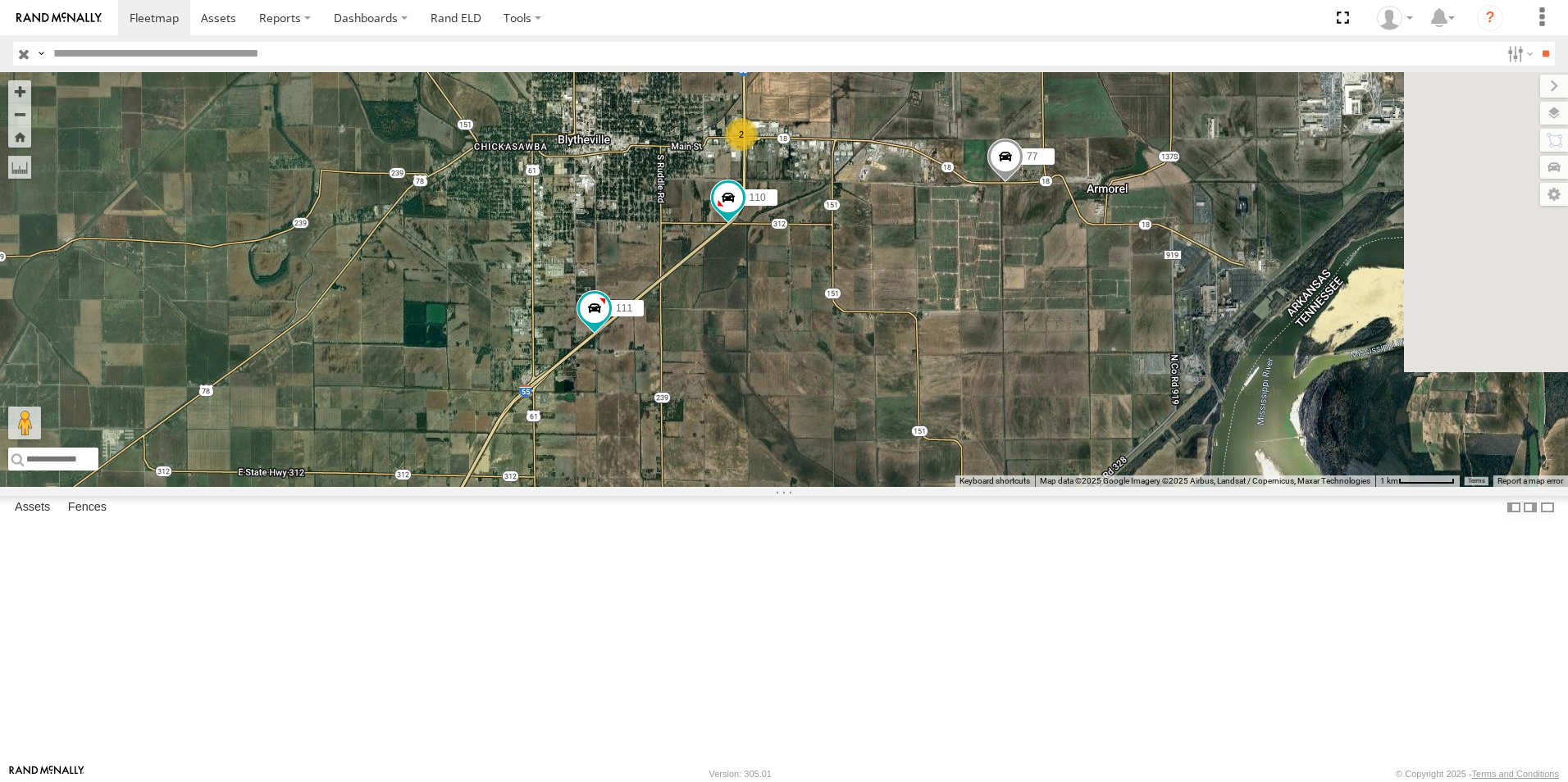
drag, startPoint x: 1199, startPoint y: 587, endPoint x: 1038, endPoint y: 724, distance: 211.4
click at [1038, 487] on div "104 102 106 111 111 77 107 107 2 110" at bounding box center [784, 279] width 1568 height 415
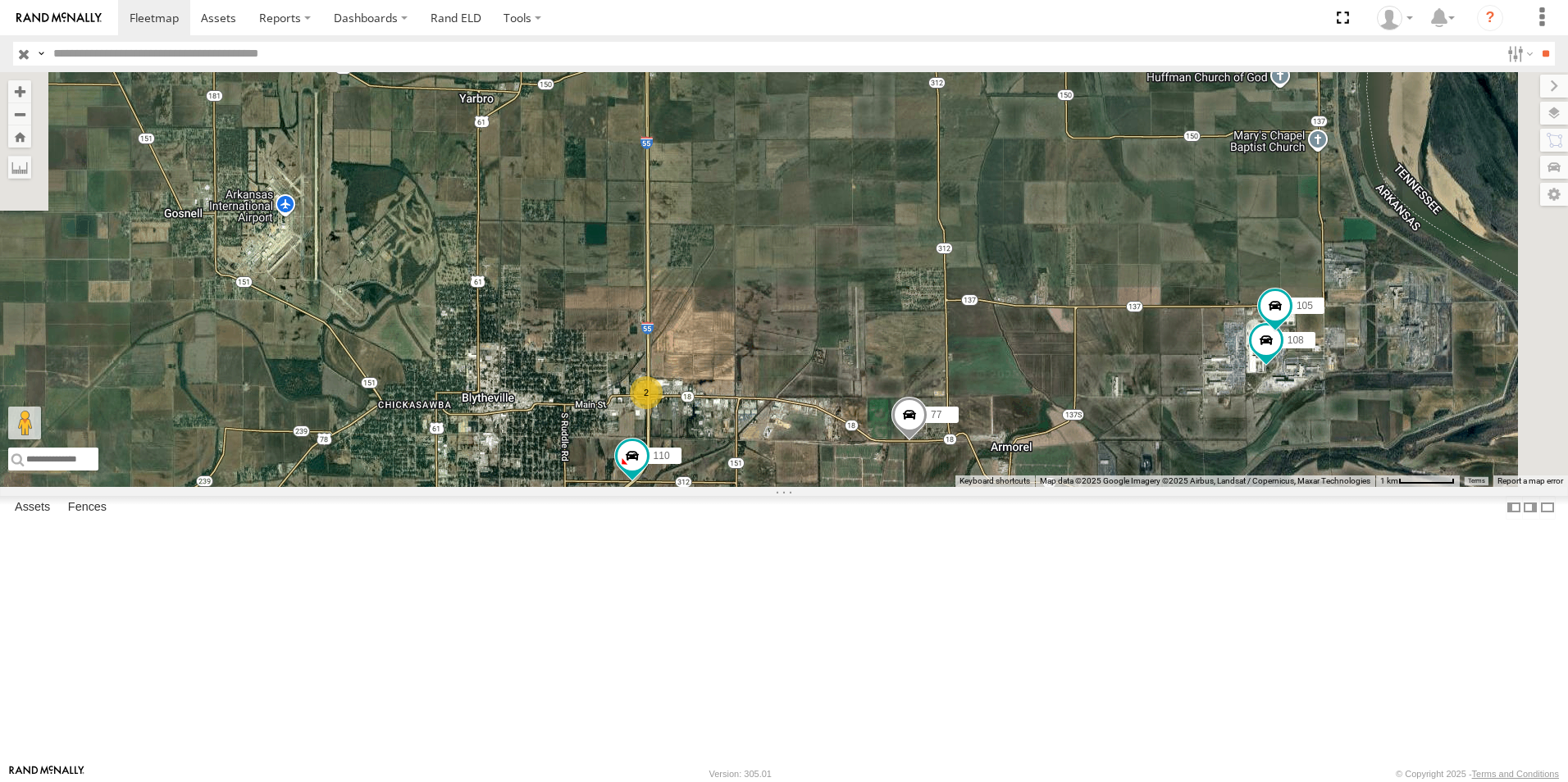
drag, startPoint x: 1065, startPoint y: 581, endPoint x: 981, endPoint y: 820, distance: 253.3
click at [981, 782] on html at bounding box center [784, 391] width 1568 height 782
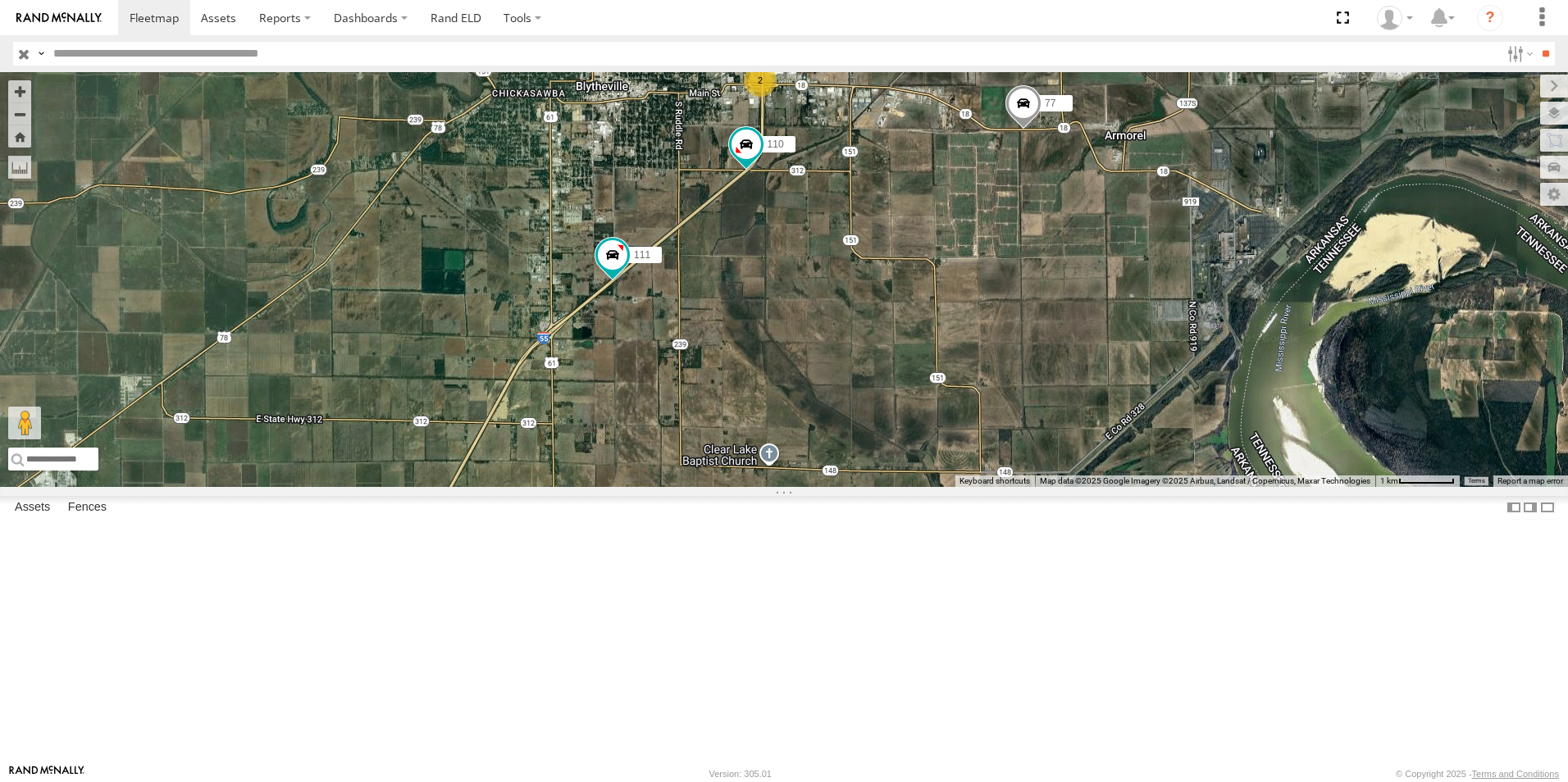
drag, startPoint x: 939, startPoint y: 494, endPoint x: 1045, endPoint y: 101, distance: 407.0
click at [1045, 99] on div "104 102 106 111 111 77 107 107 2 110 108 105" at bounding box center [784, 279] width 1568 height 415
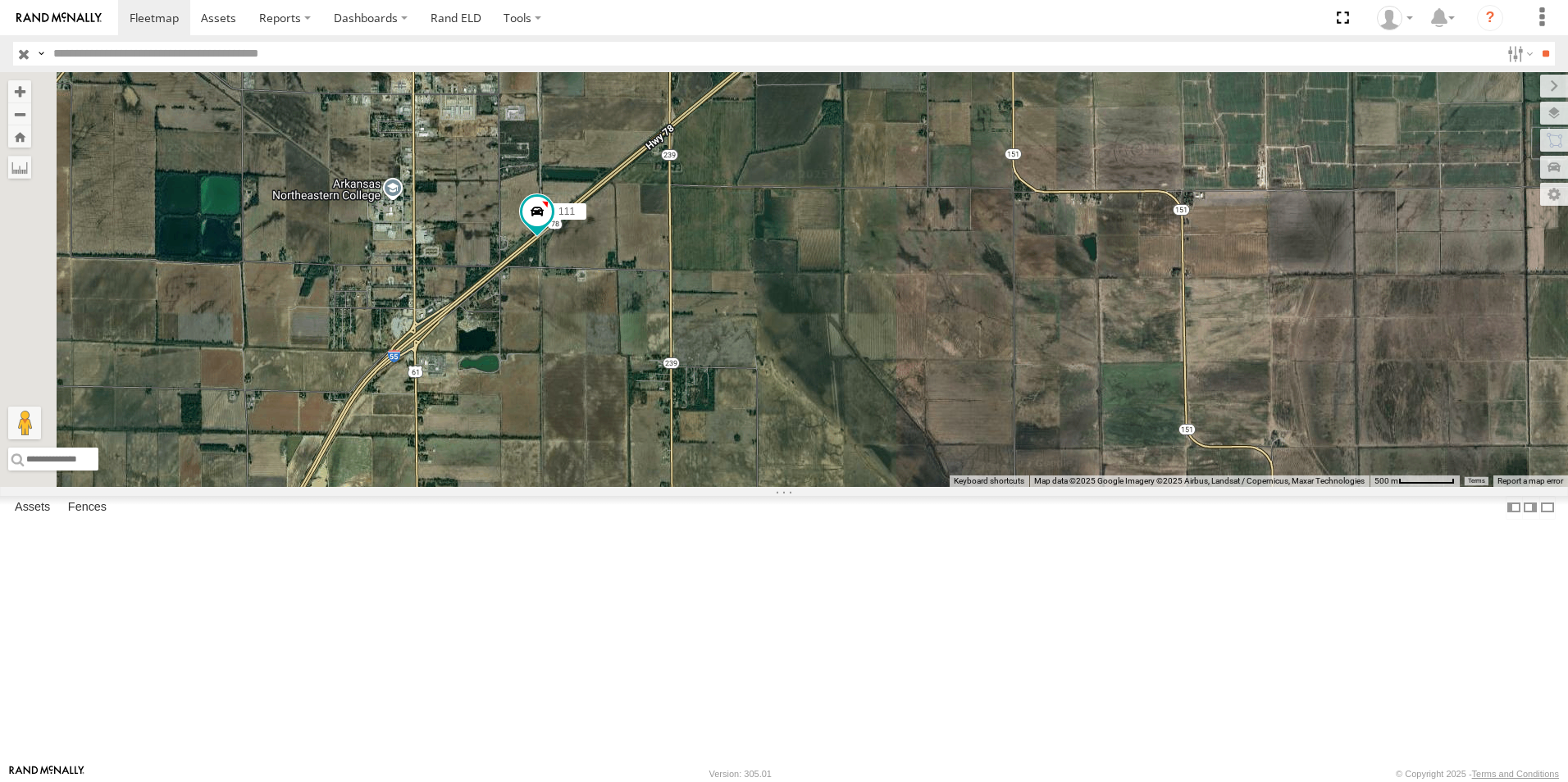
drag, startPoint x: 1046, startPoint y: 319, endPoint x: 1124, endPoint y: 246, distance: 106.8
click at [1133, 201] on div "104 102 106 111 111 77 107 107 110 2" at bounding box center [784, 279] width 1568 height 415
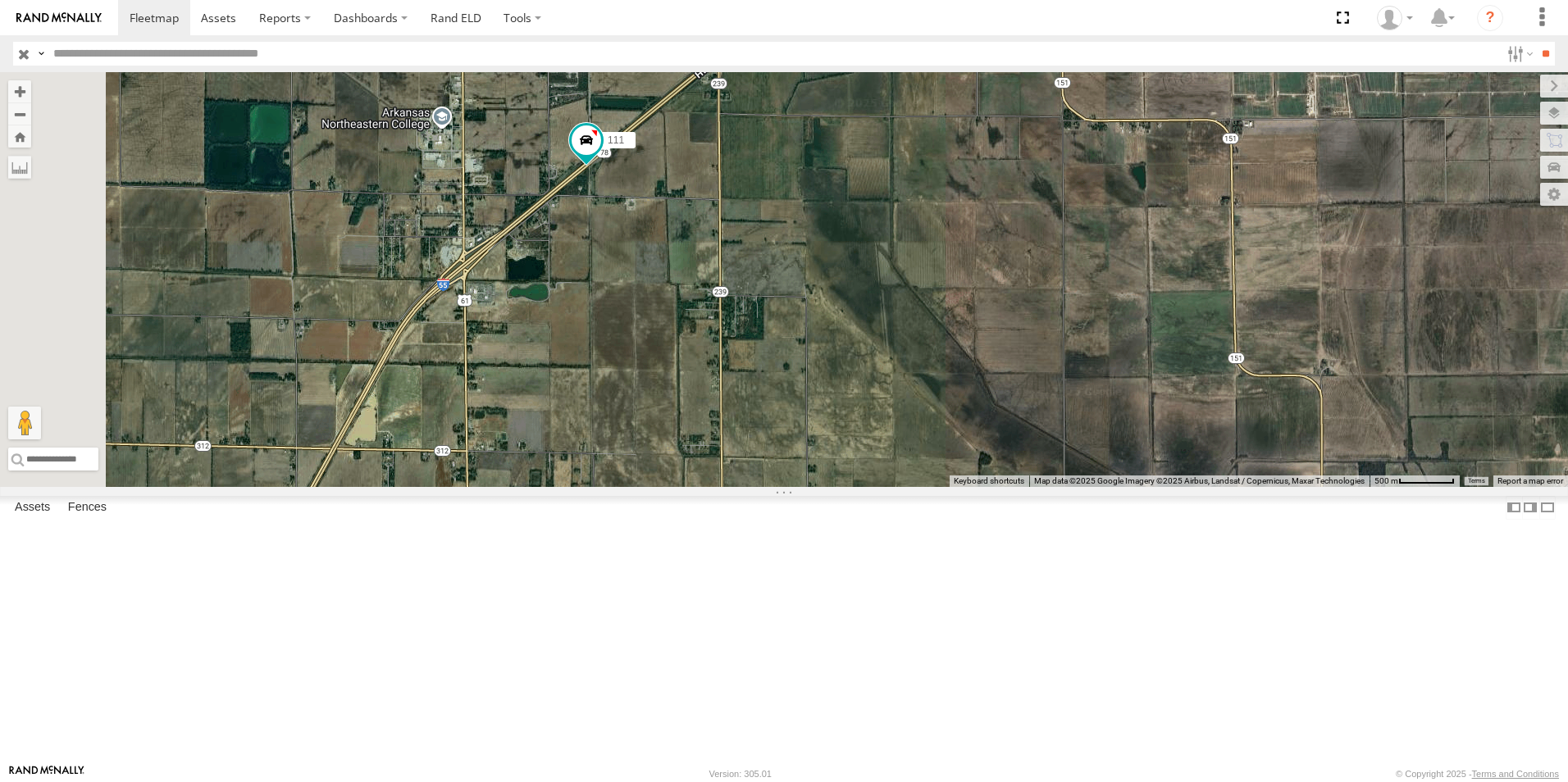
drag, startPoint x: 1049, startPoint y: 363, endPoint x: 1078, endPoint y: 323, distance: 49.4
click at [1078, 323] on div "104 102 106 111 111 77 107 107 110 2" at bounding box center [784, 279] width 1568 height 415
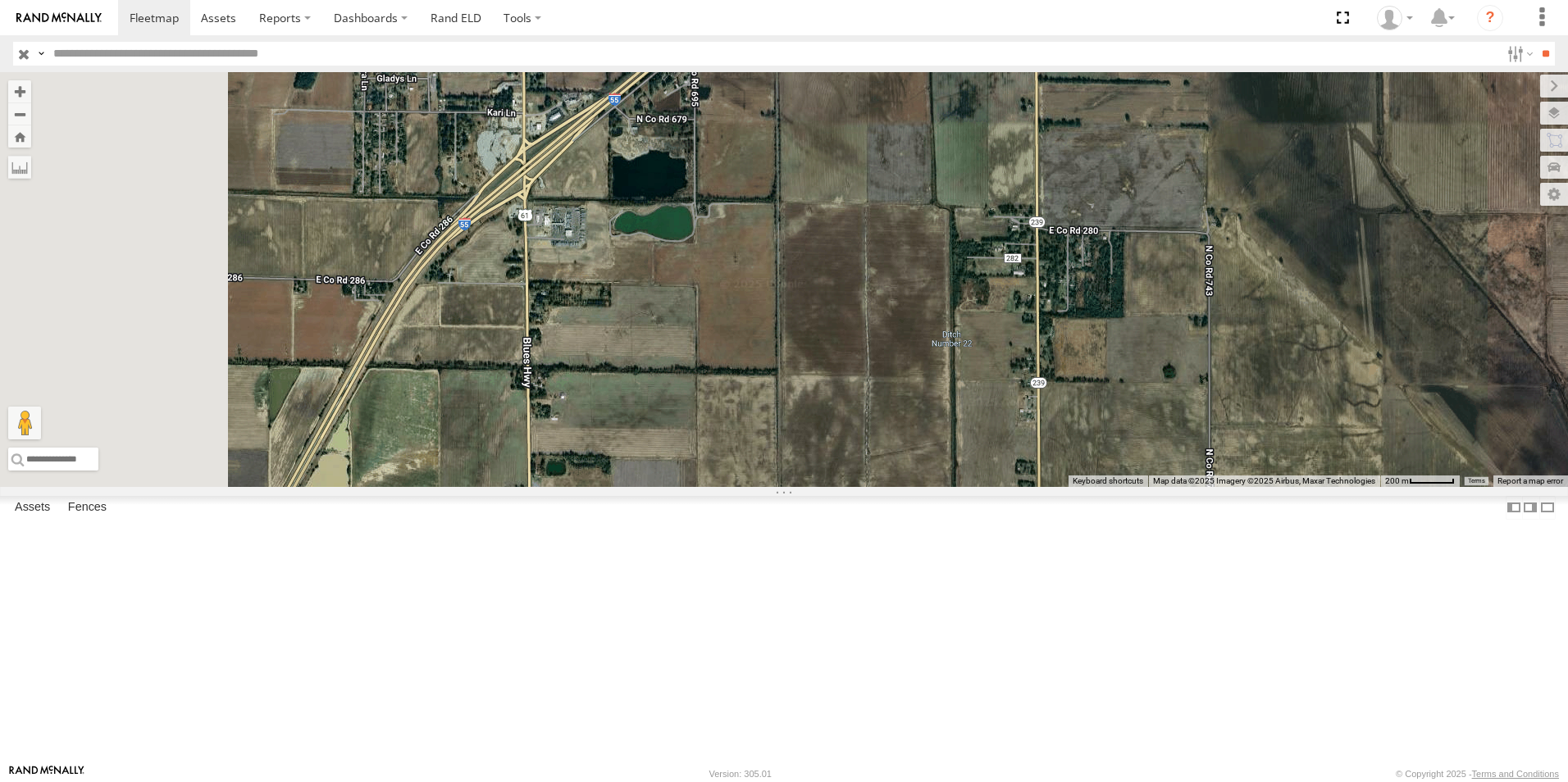
drag, startPoint x: 642, startPoint y: 408, endPoint x: 868, endPoint y: 343, distance: 235.2
click at [868, 343] on div "104 102 106 111 111 77 107 107 110" at bounding box center [784, 279] width 1568 height 415
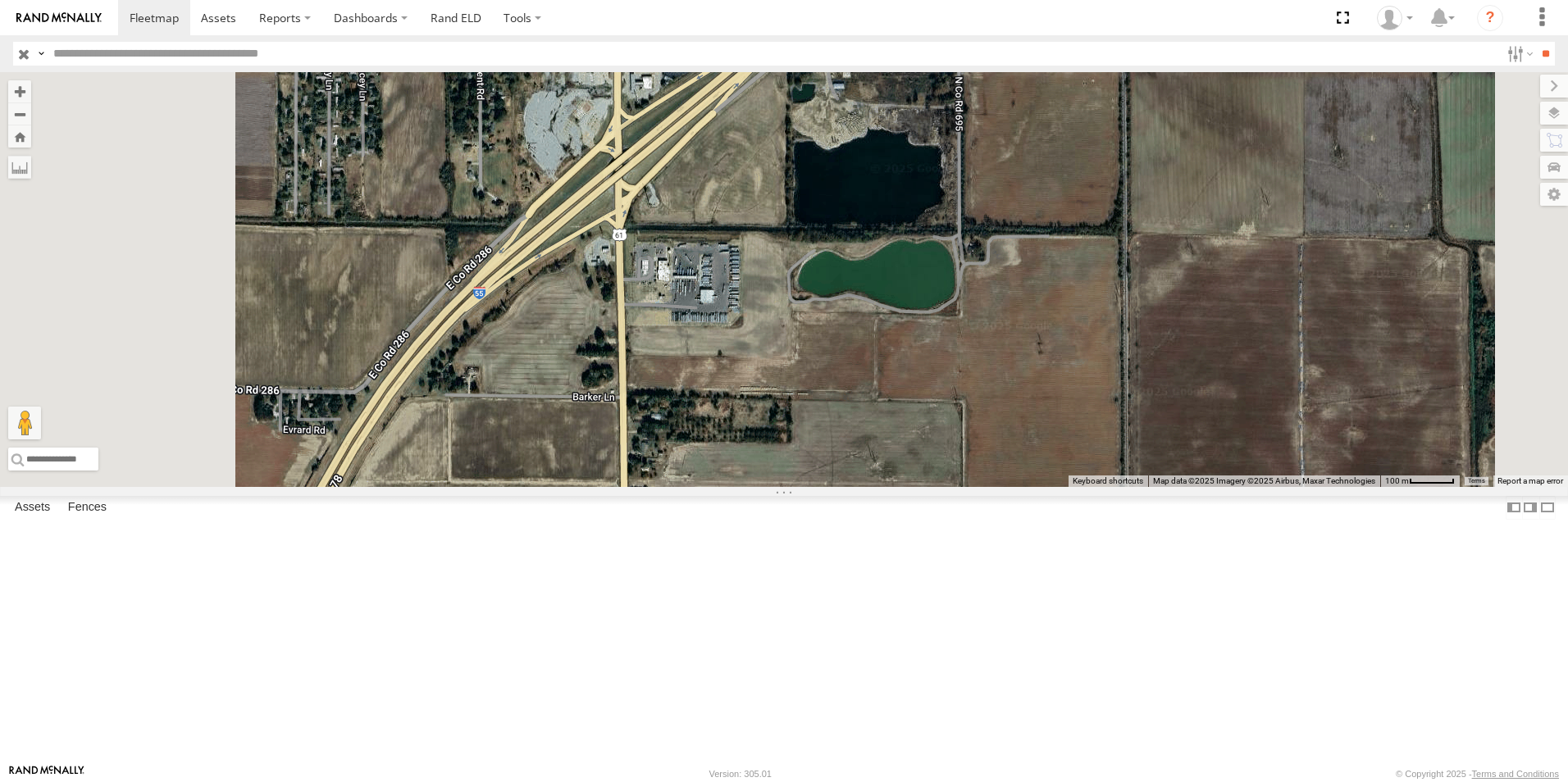
drag, startPoint x: 855, startPoint y: 331, endPoint x: 995, endPoint y: 395, distance: 153.9
click at [988, 394] on div "104 102 106 111 111 77 107 107 110" at bounding box center [784, 279] width 1568 height 415
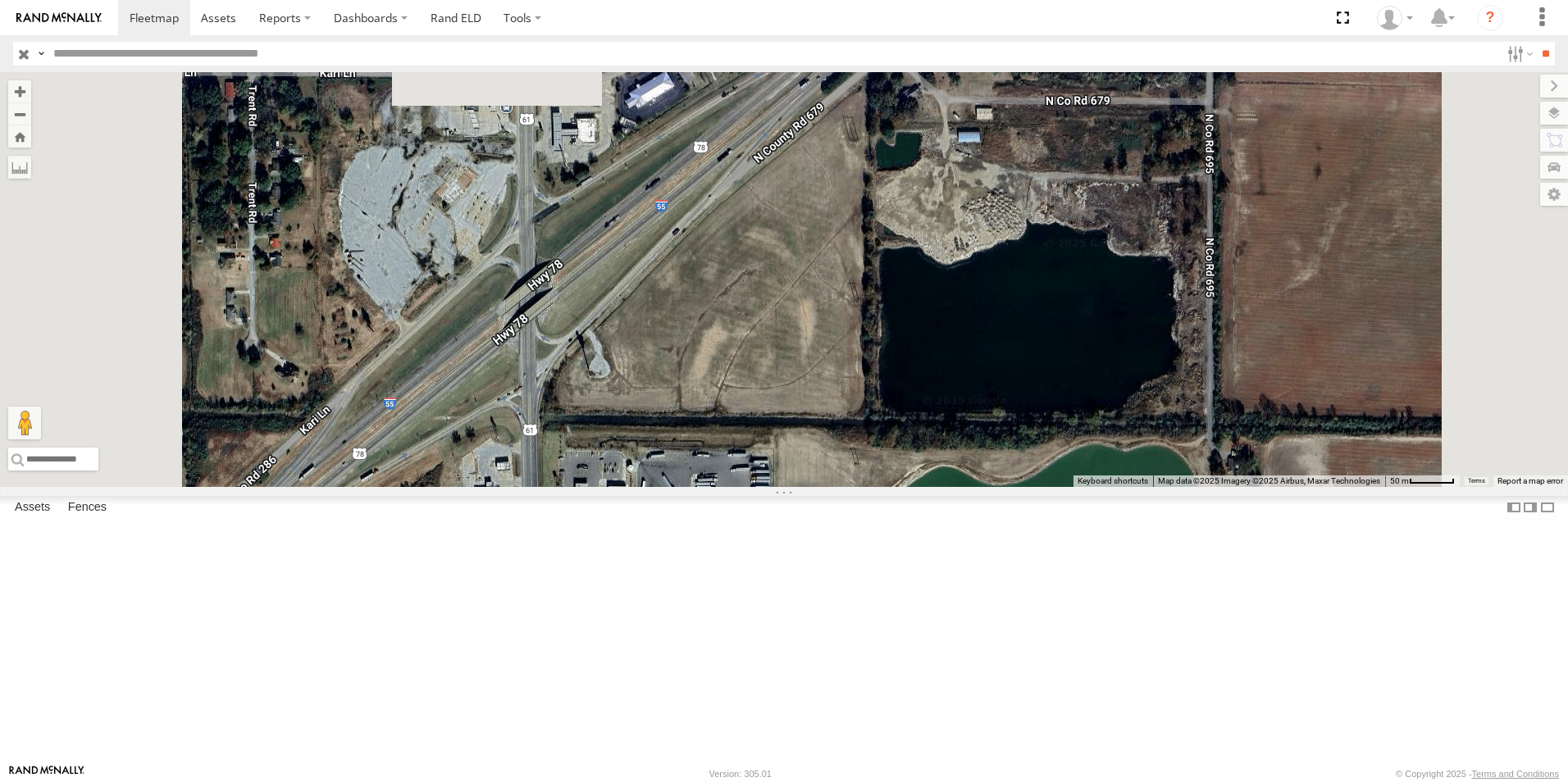
drag, startPoint x: 1027, startPoint y: 323, endPoint x: 1040, endPoint y: 491, distance: 168.5
click at [1038, 485] on div "104 102 106 111 111 77 107 107 110" at bounding box center [784, 279] width 1568 height 415
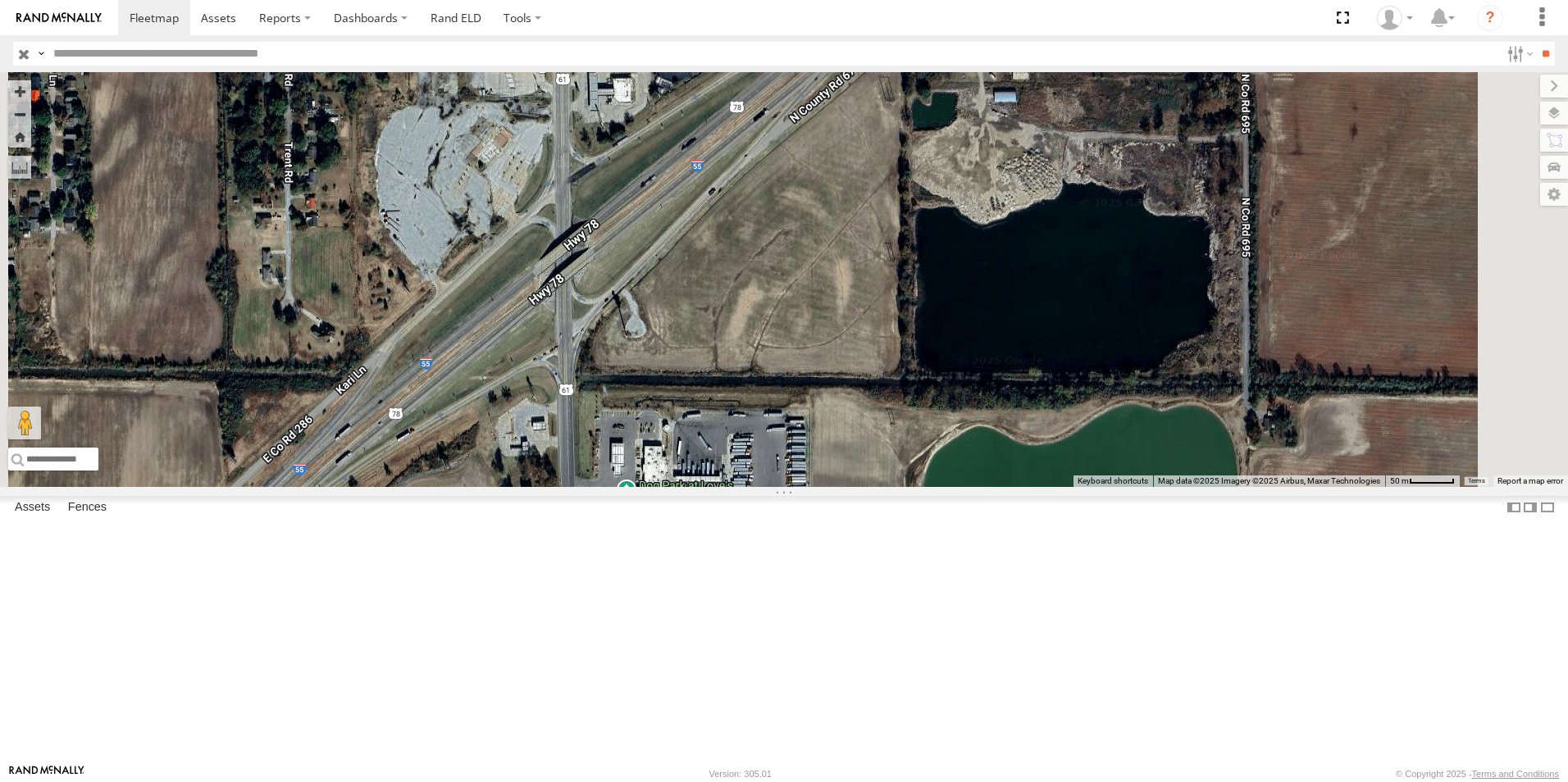
drag, startPoint x: 1022, startPoint y: 491, endPoint x: 1047, endPoint y: 385, distance: 108.9
click at [1047, 385] on div "104 102 106 111 111 77 107 107 110" at bounding box center [784, 279] width 1568 height 415
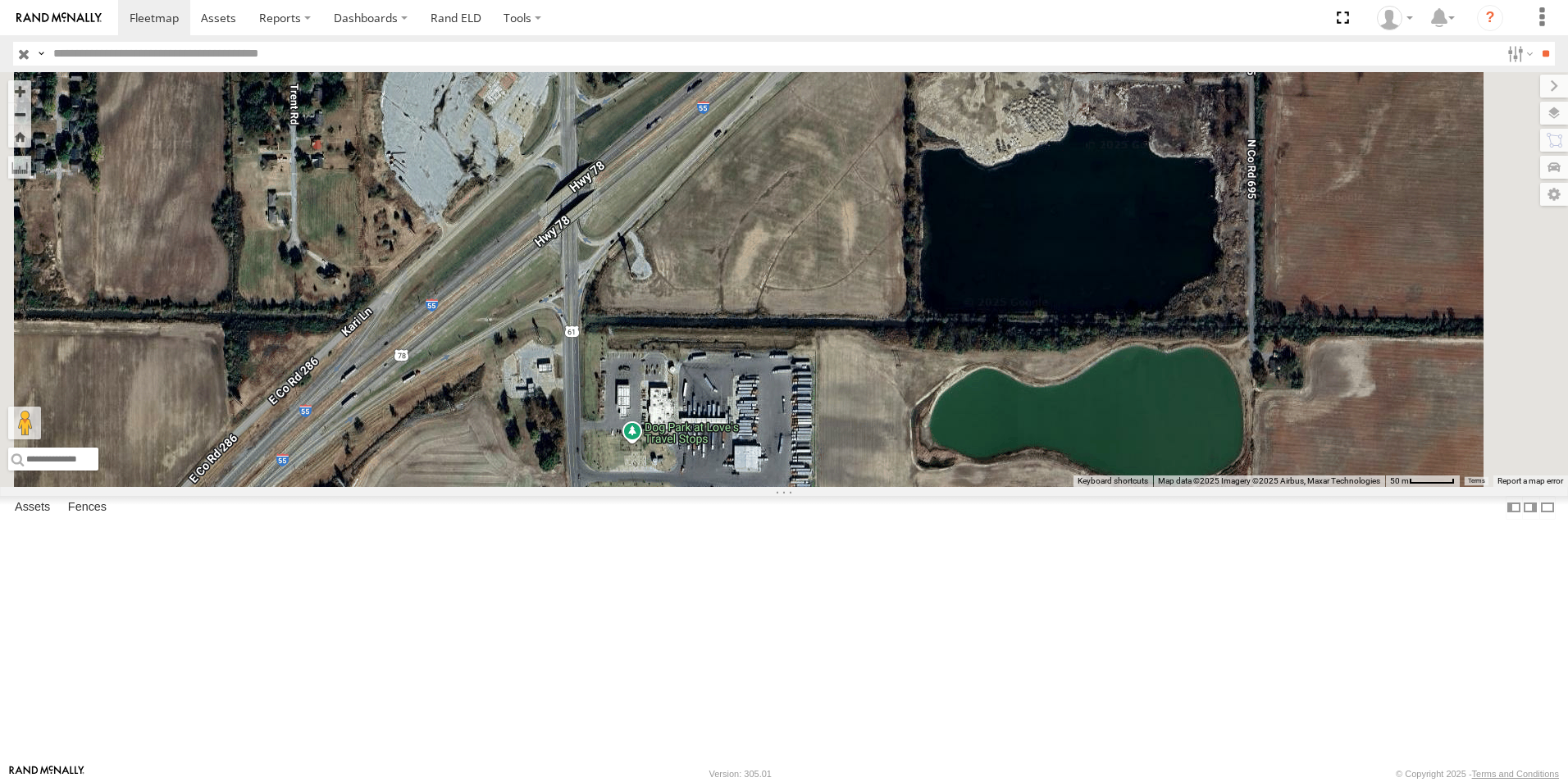
drag, startPoint x: 988, startPoint y: 508, endPoint x: 992, endPoint y: 415, distance: 93.1
click at [992, 417] on div "104 102 106 111 111 77 107 107 110" at bounding box center [784, 279] width 1568 height 415
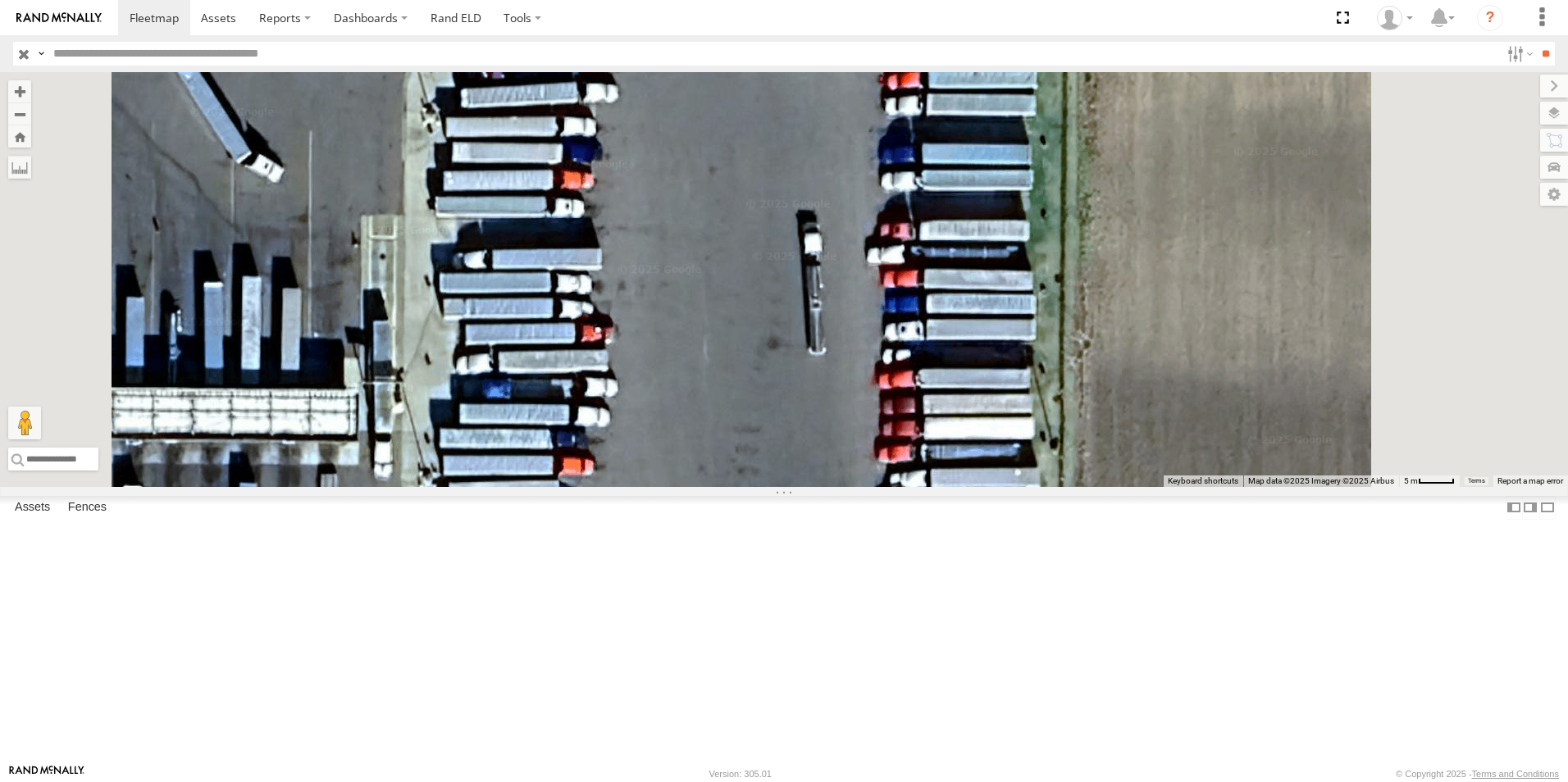
drag, startPoint x: 981, startPoint y: 399, endPoint x: 984, endPoint y: 321, distance: 78.1
click at [984, 321] on div "104 102 106 111 111 77 107 107 110" at bounding box center [784, 279] width 1568 height 415
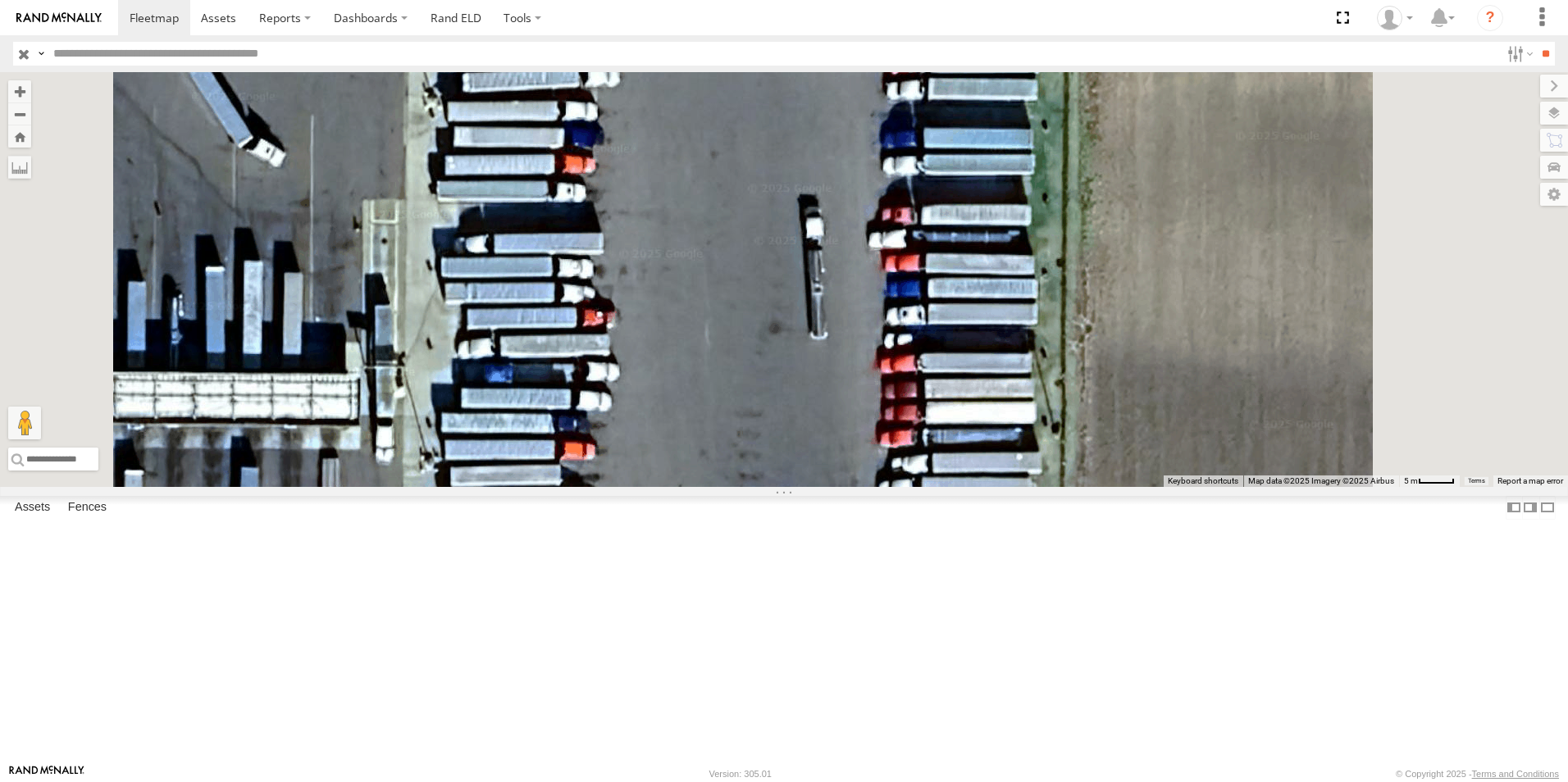
click at [0, 0] on span at bounding box center [0, 0] width 0 height 0
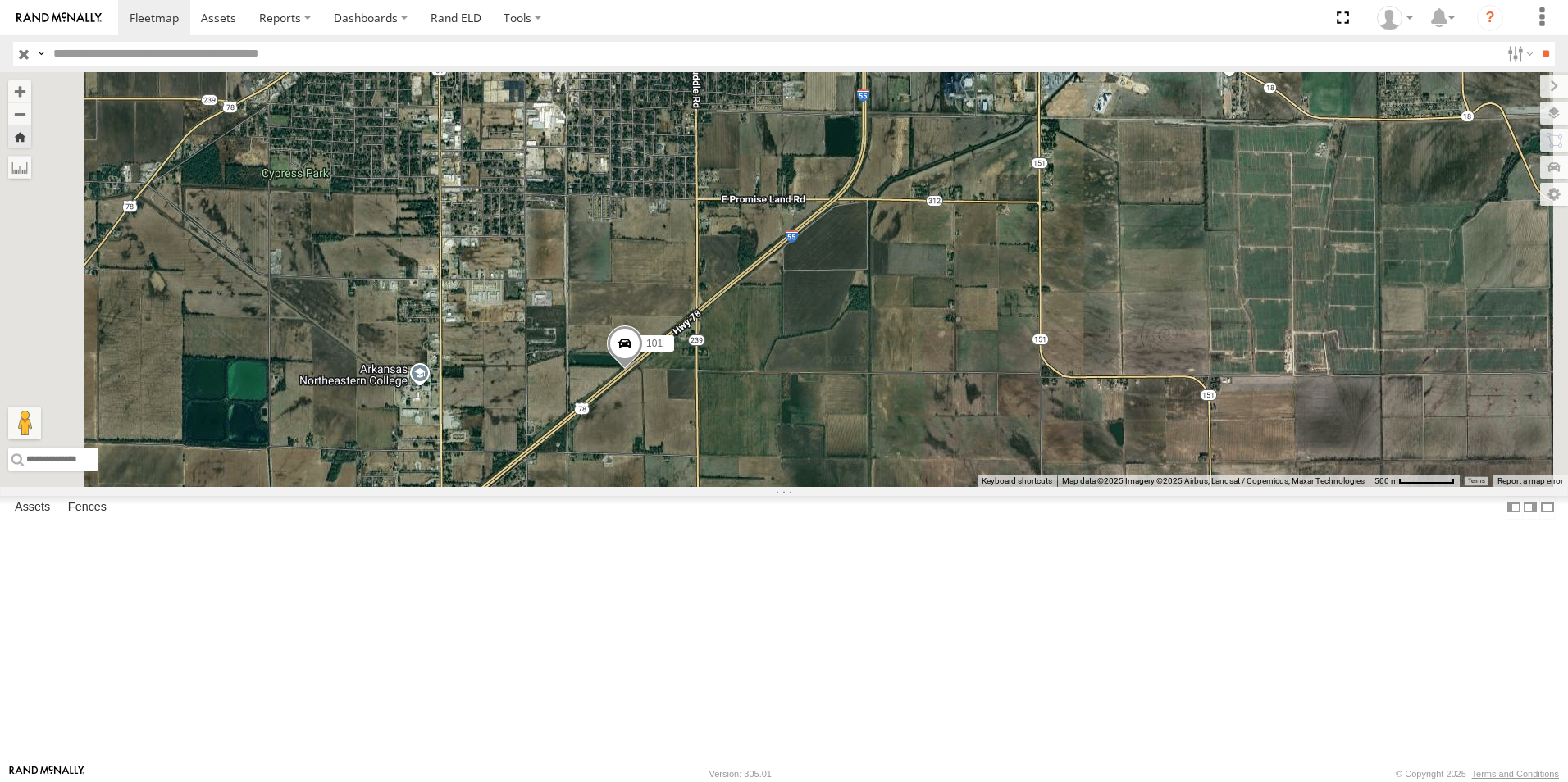
click at [643, 370] on span at bounding box center [624, 348] width 36 height 44
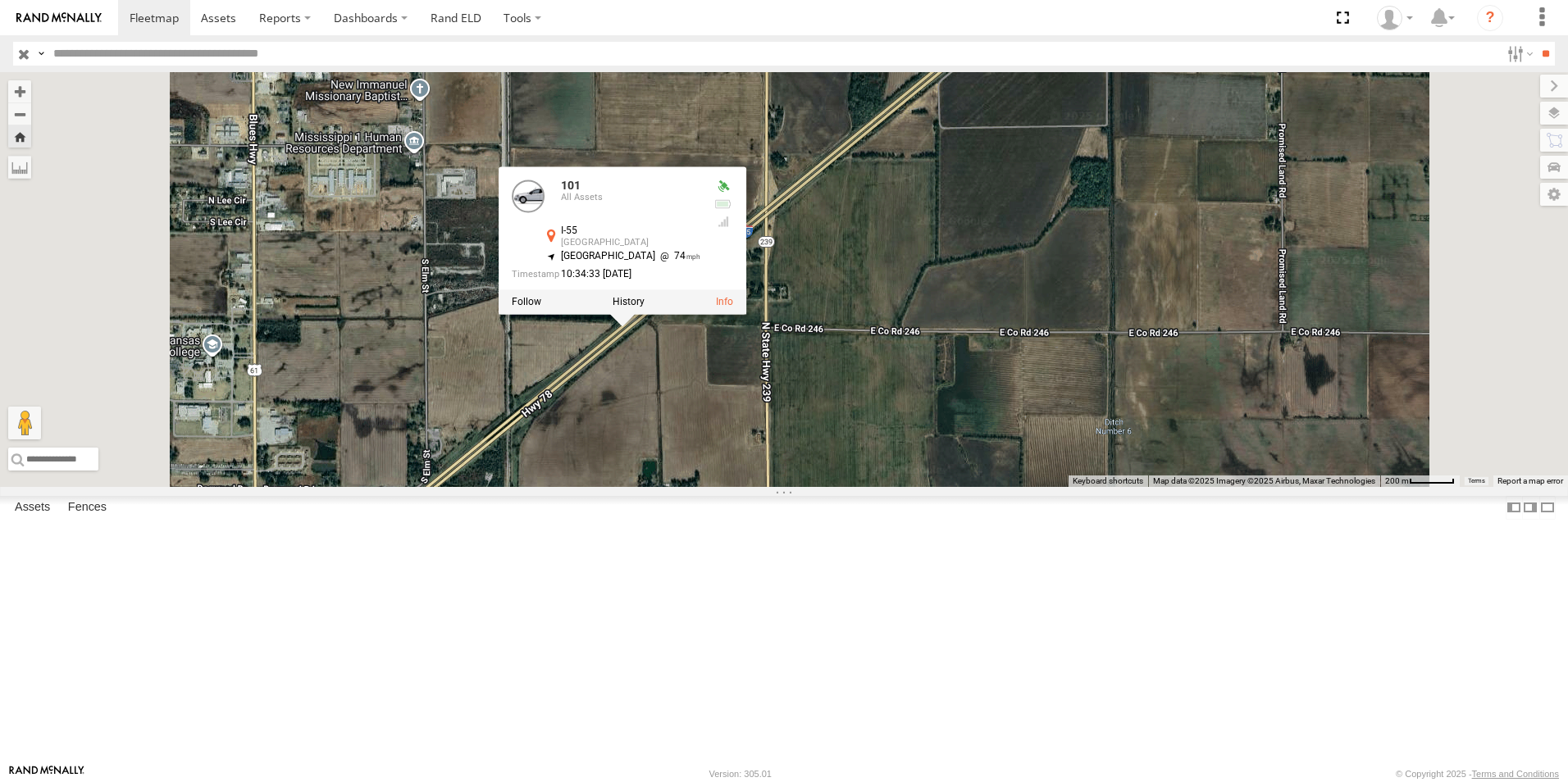
click at [1080, 408] on div "101 101 All Assets I-55 Blytheville 35.89989 , -89.8994 South West 74 10:34:33 …" at bounding box center [784, 279] width 1568 height 415
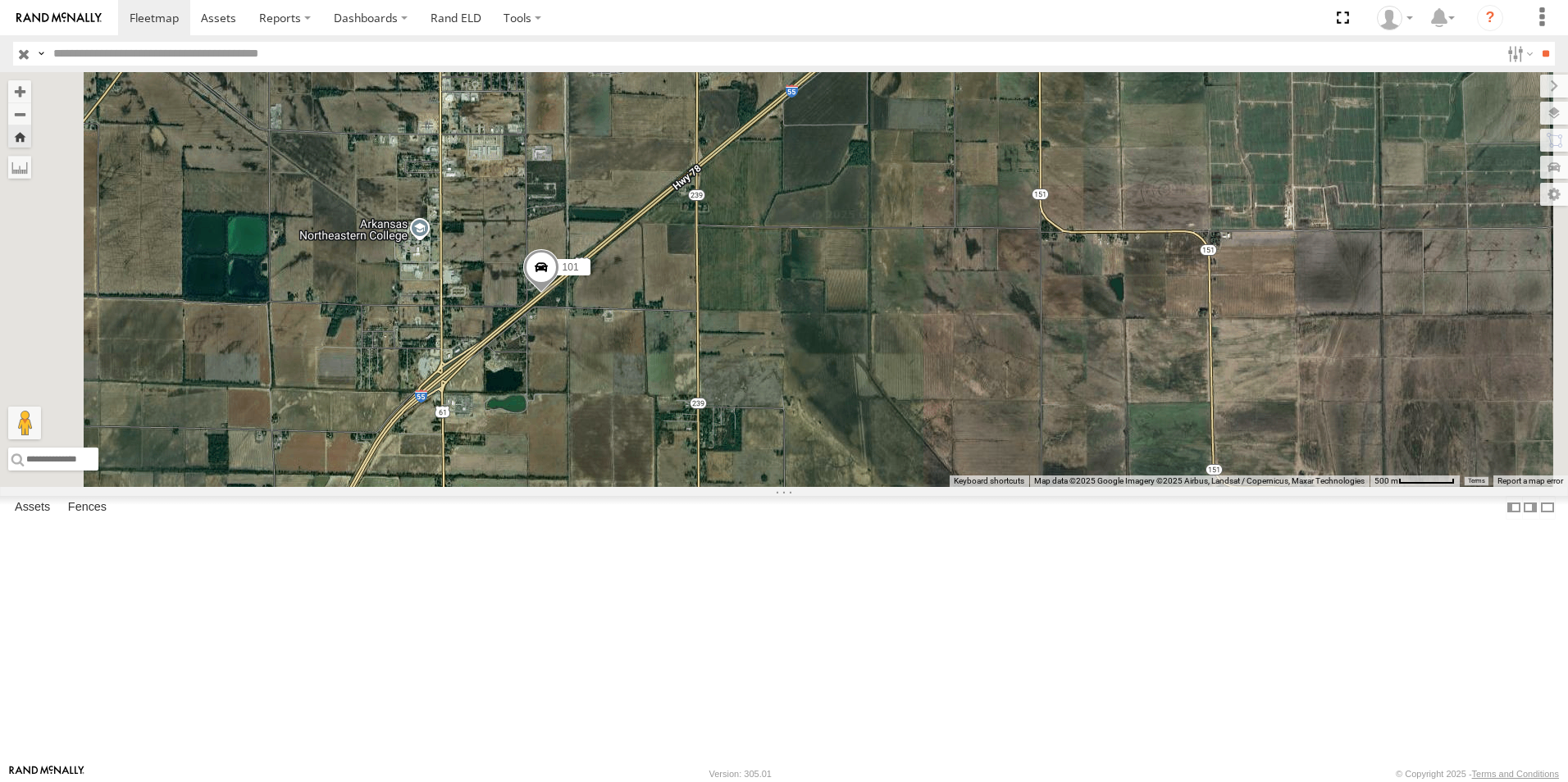
drag, startPoint x: 499, startPoint y: 510, endPoint x: 747, endPoint y: 337, distance: 302.4
click at [747, 337] on div "101" at bounding box center [784, 279] width 1568 height 415
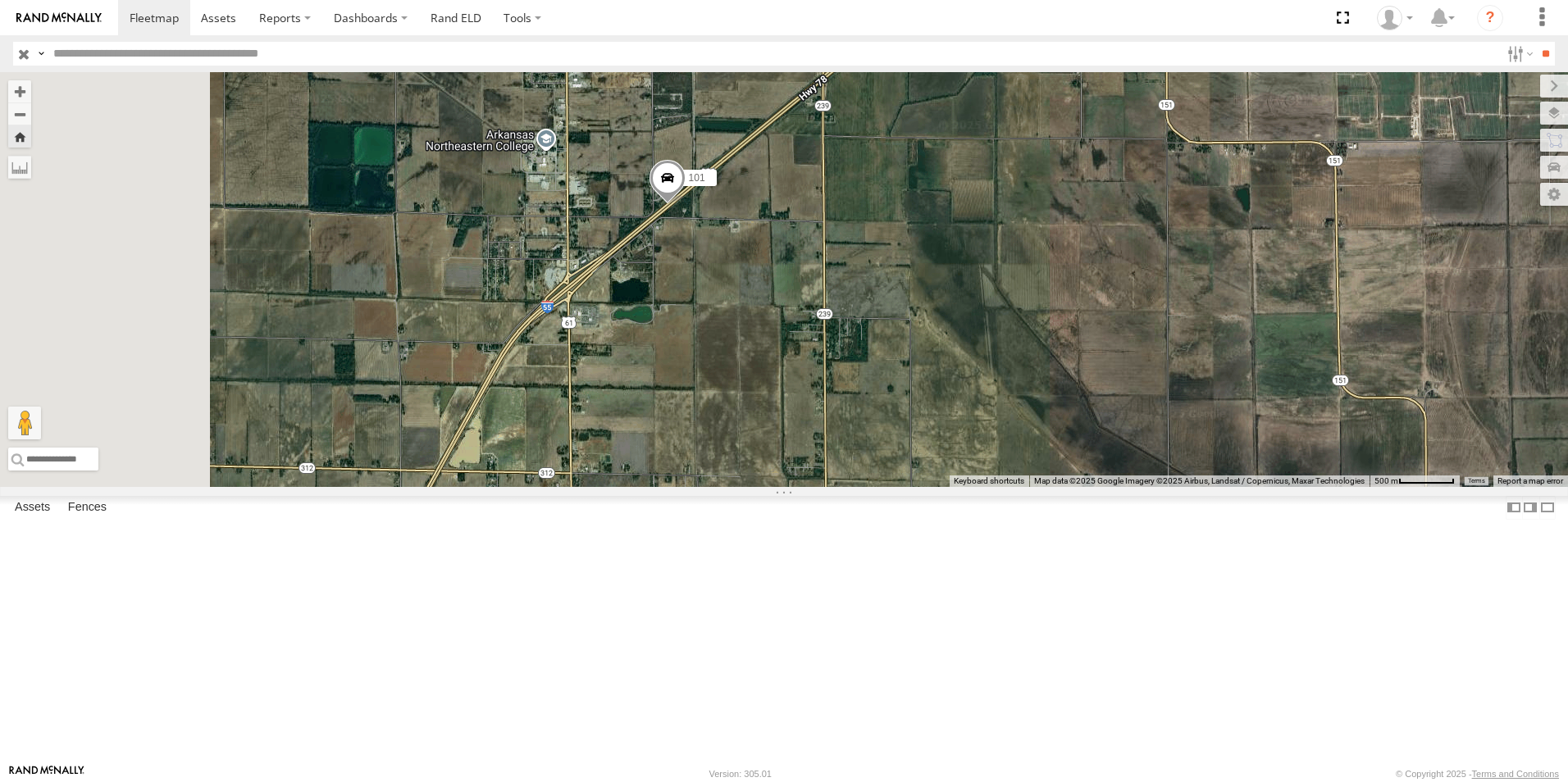
drag, startPoint x: 712, startPoint y: 383, endPoint x: 725, endPoint y: 356, distance: 30.0
click at [725, 361] on div "101" at bounding box center [784, 279] width 1568 height 415
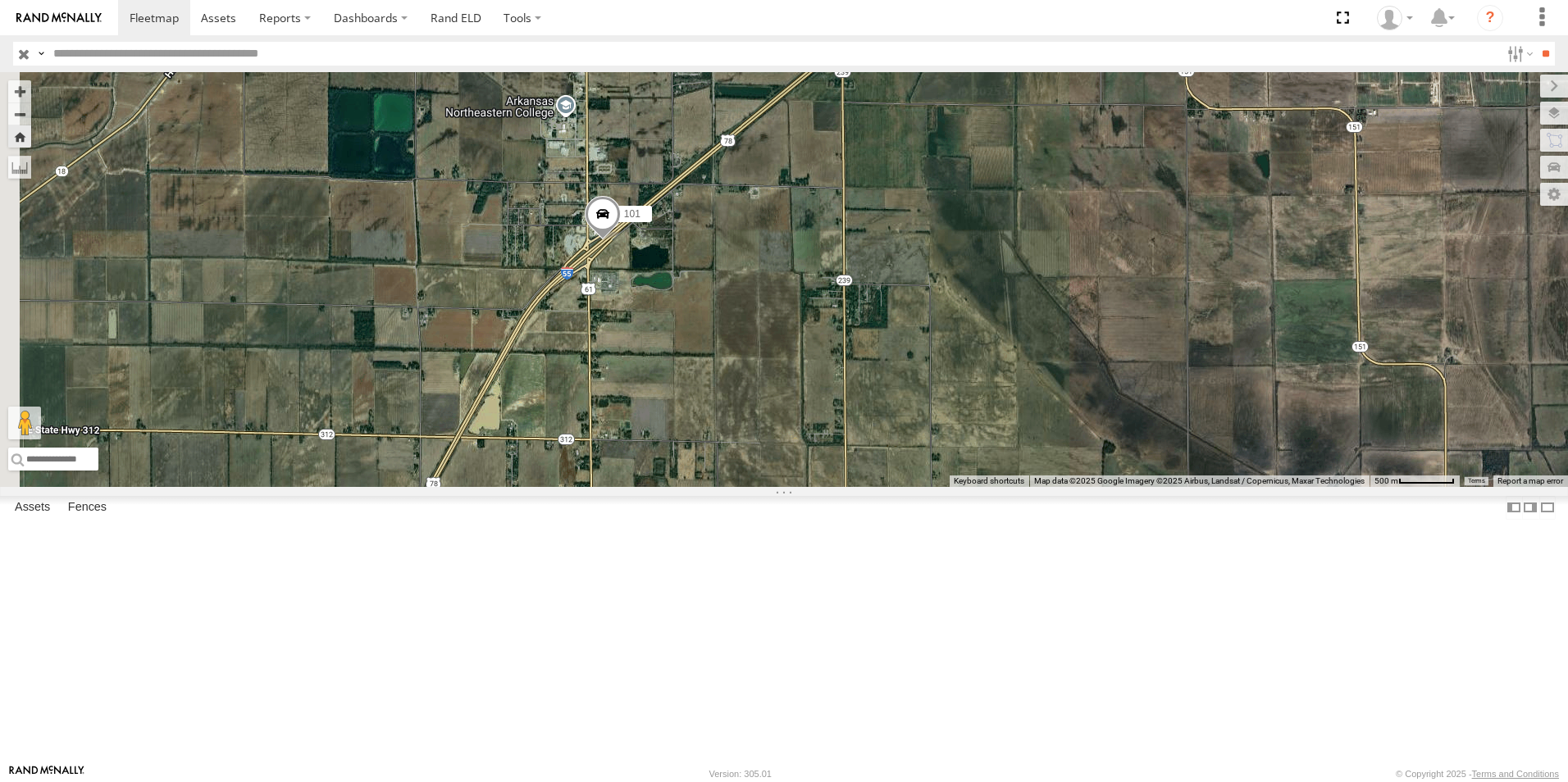
scroll to position [86, 0]
click at [460, 18] on link "Rand ELD" at bounding box center [456, 18] width 74 height 35
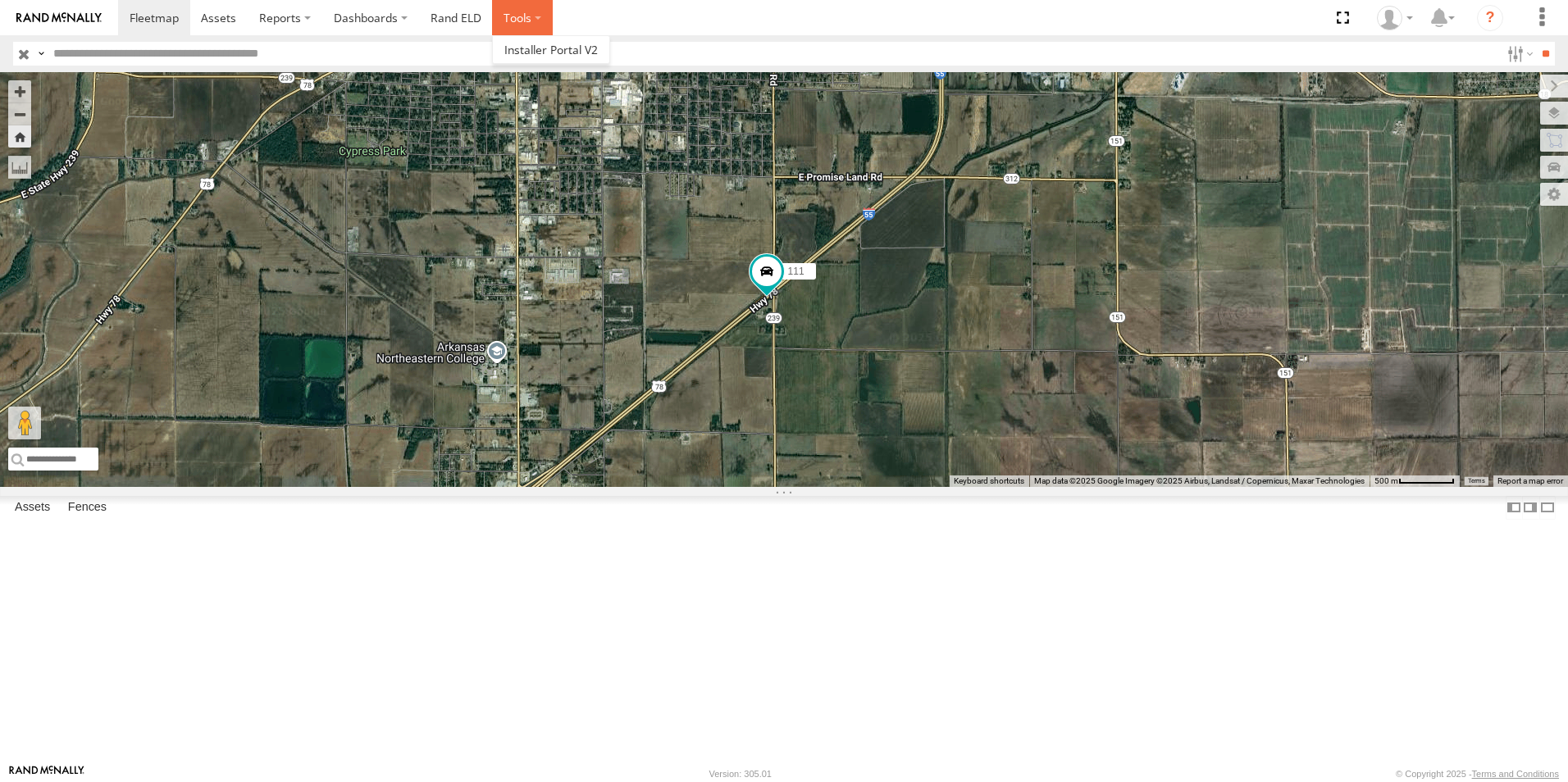
click at [513, 14] on label at bounding box center [522, 18] width 61 height 35
click at [547, 52] on span at bounding box center [551, 49] width 94 height 16
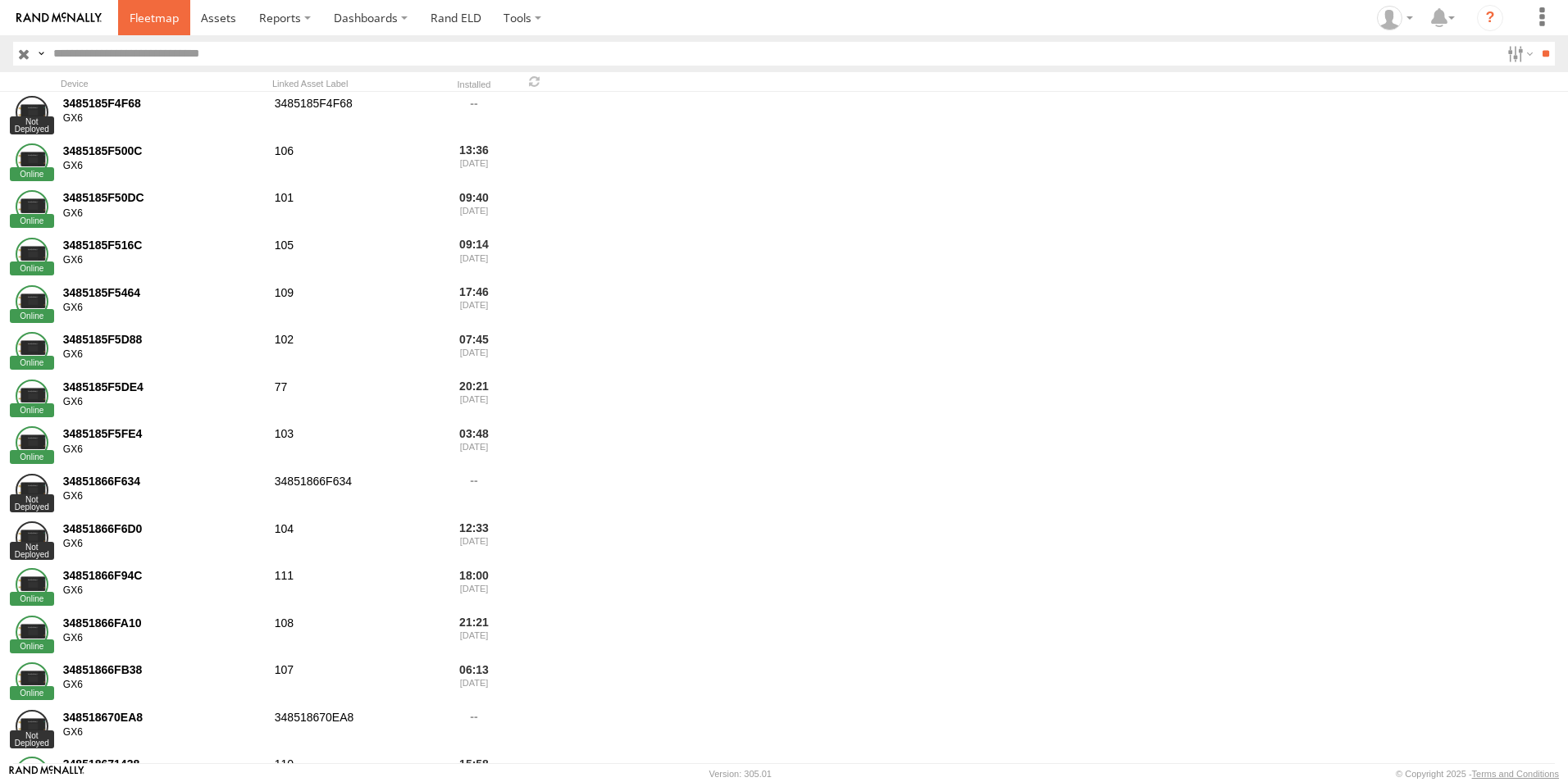
click at [170, 21] on span at bounding box center [154, 18] width 49 height 16
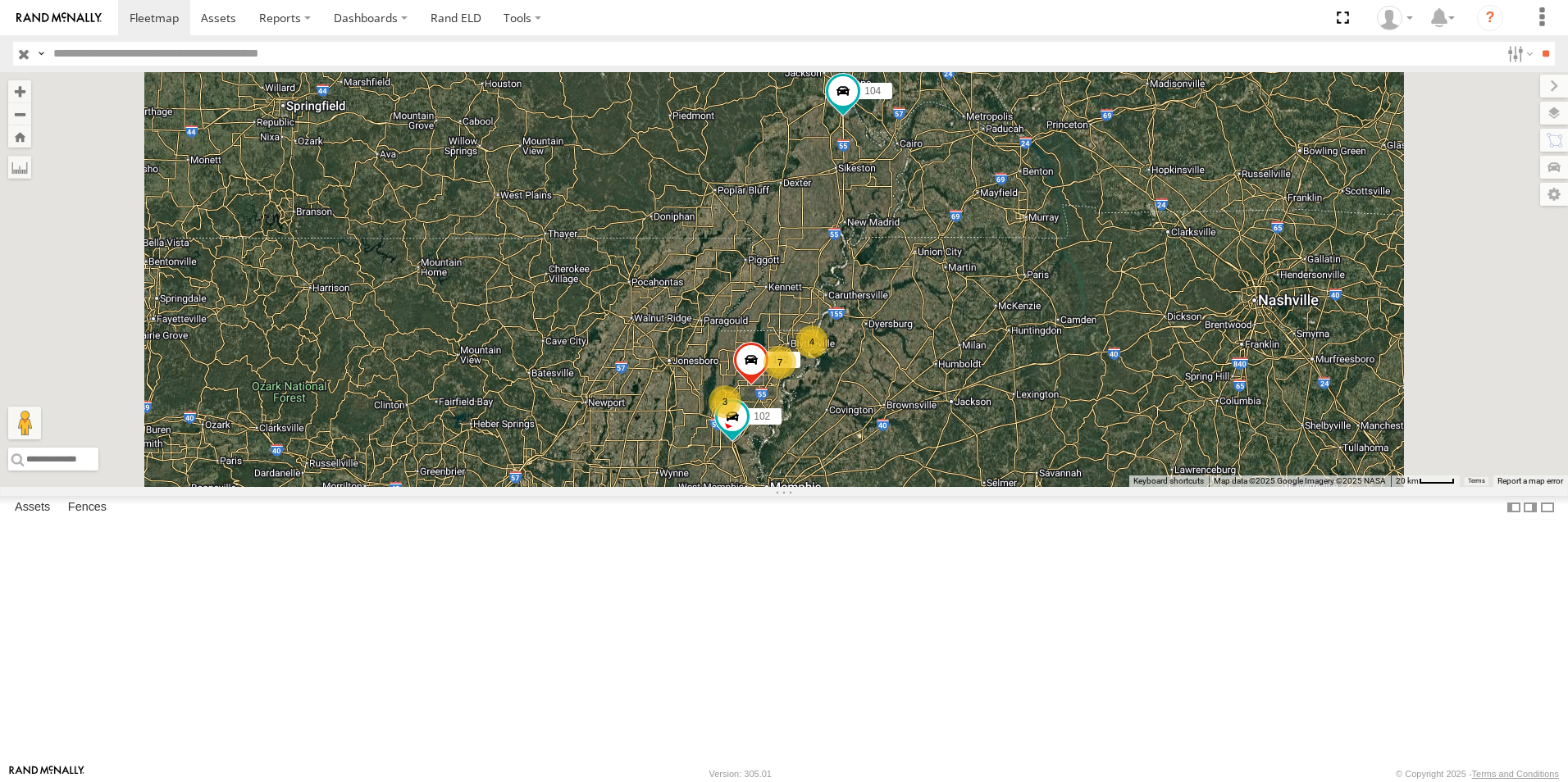
click at [0, 0] on span at bounding box center [0, 0] width 0 height 0
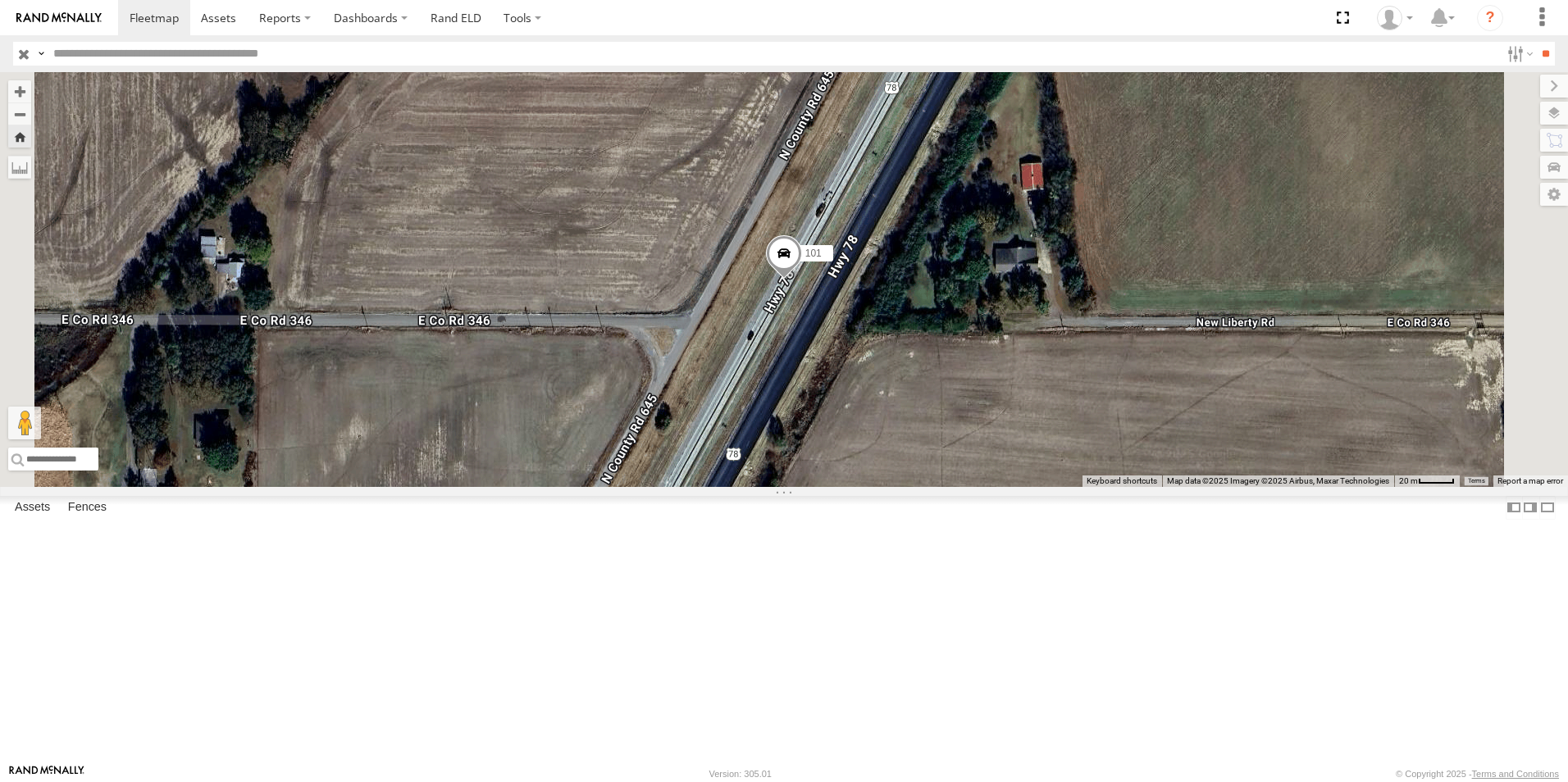
click at [802, 280] on span at bounding box center [784, 257] width 36 height 44
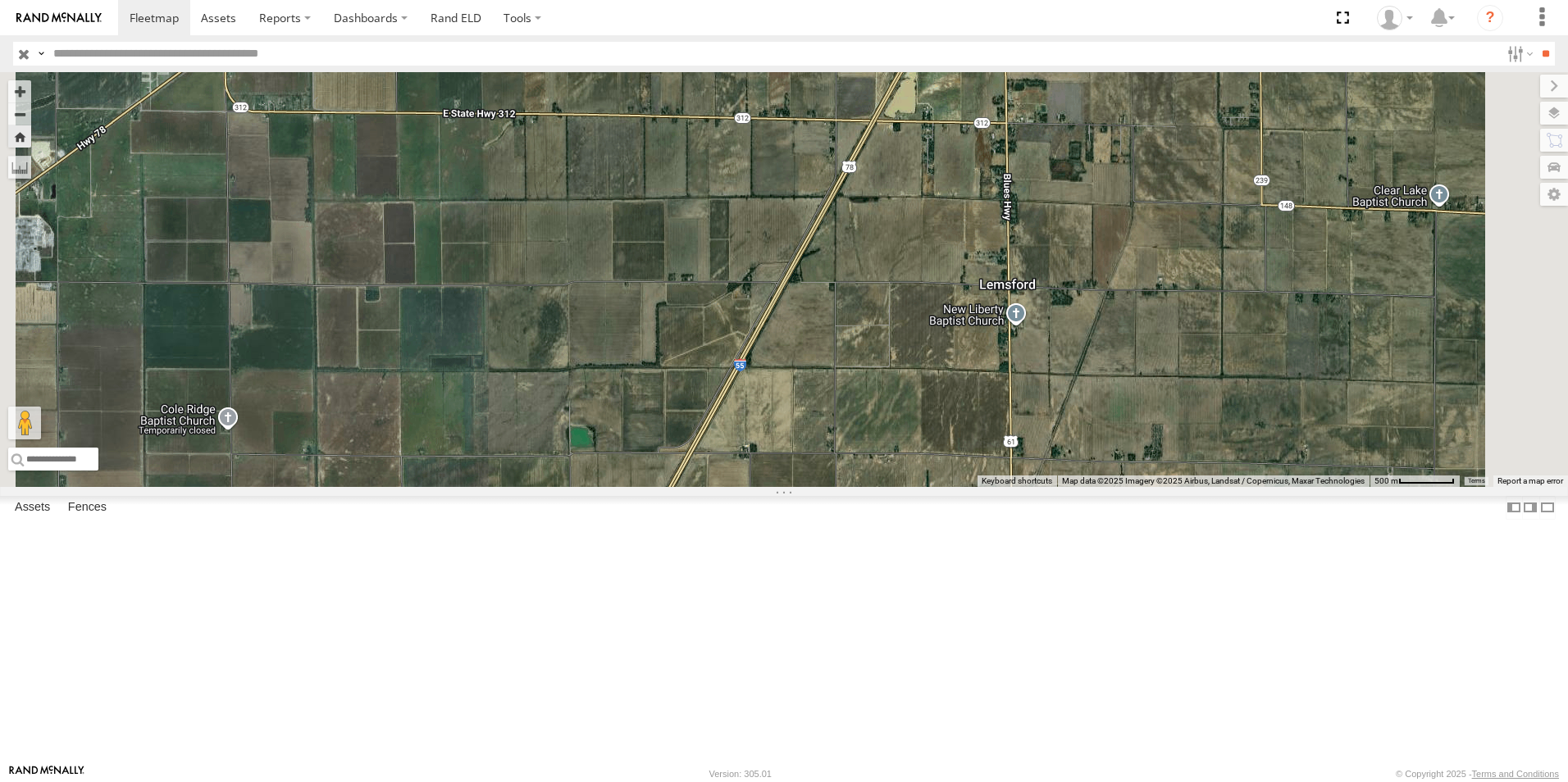
click at [0, 0] on span at bounding box center [0, 0] width 0 height 0
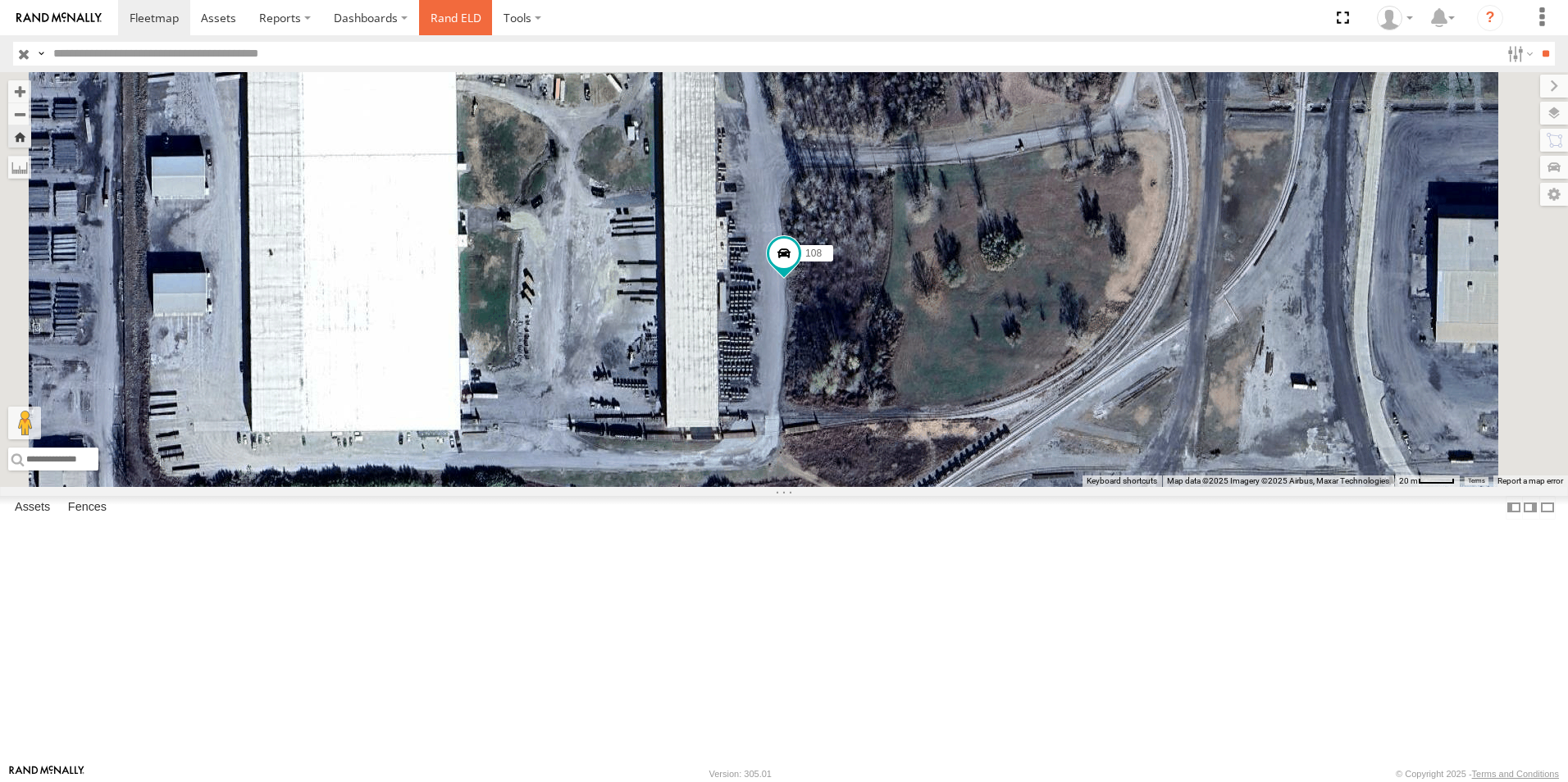
click at [459, 16] on link "Rand ELD" at bounding box center [456, 18] width 74 height 35
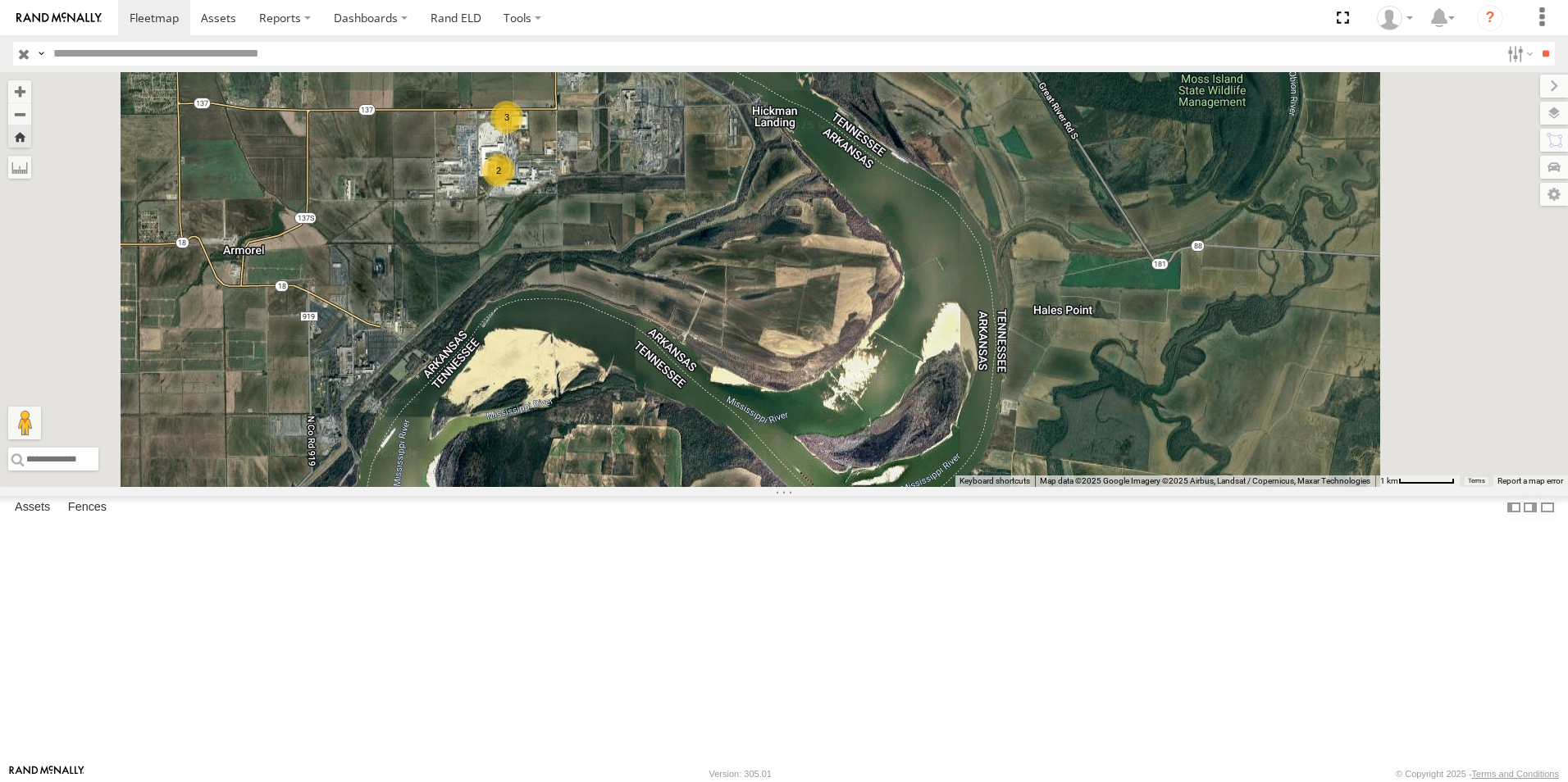
click at [0, 0] on span at bounding box center [0, 0] width 0 height 0
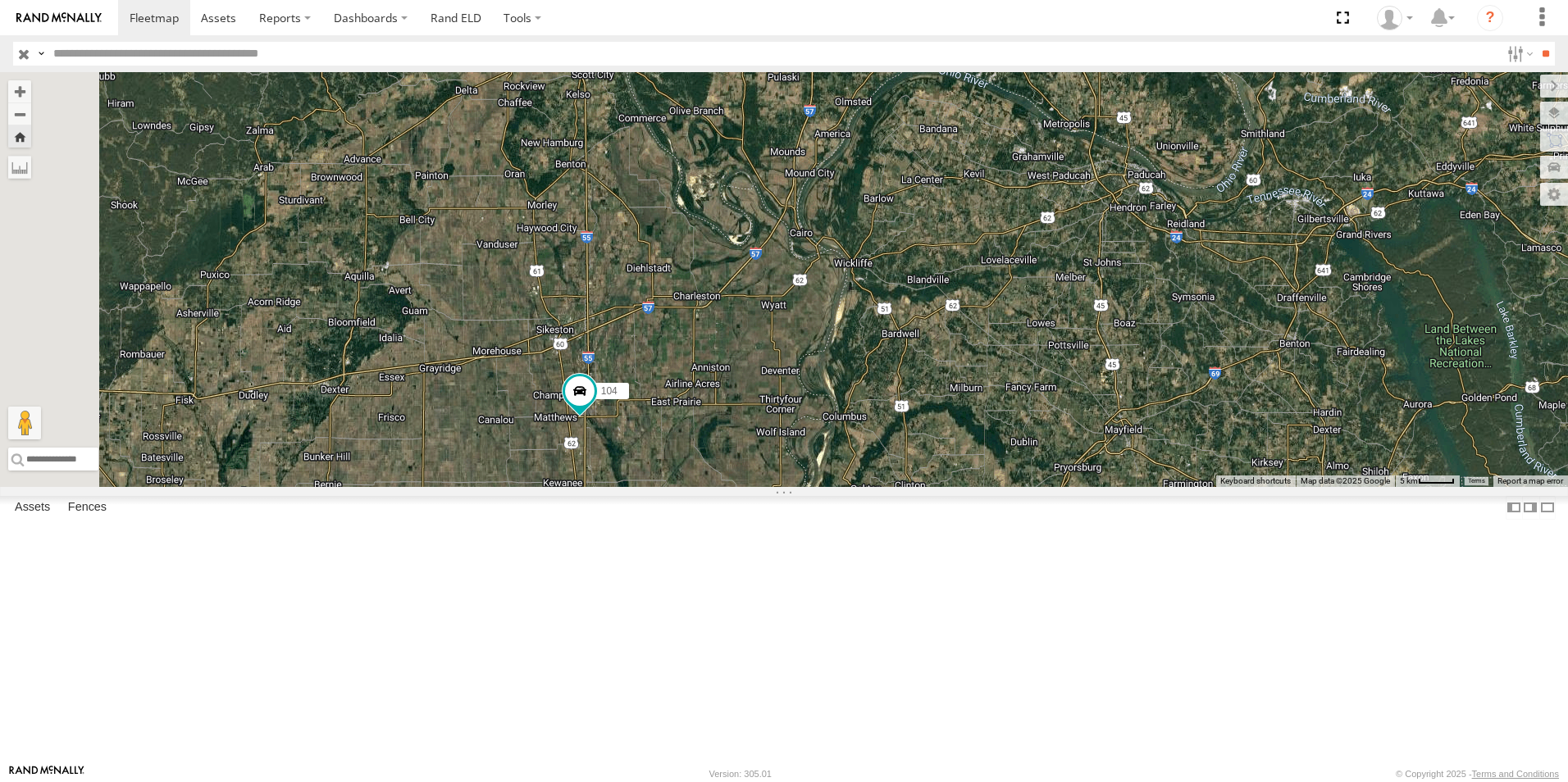
click at [0, 0] on span at bounding box center [0, 0] width 0 height 0
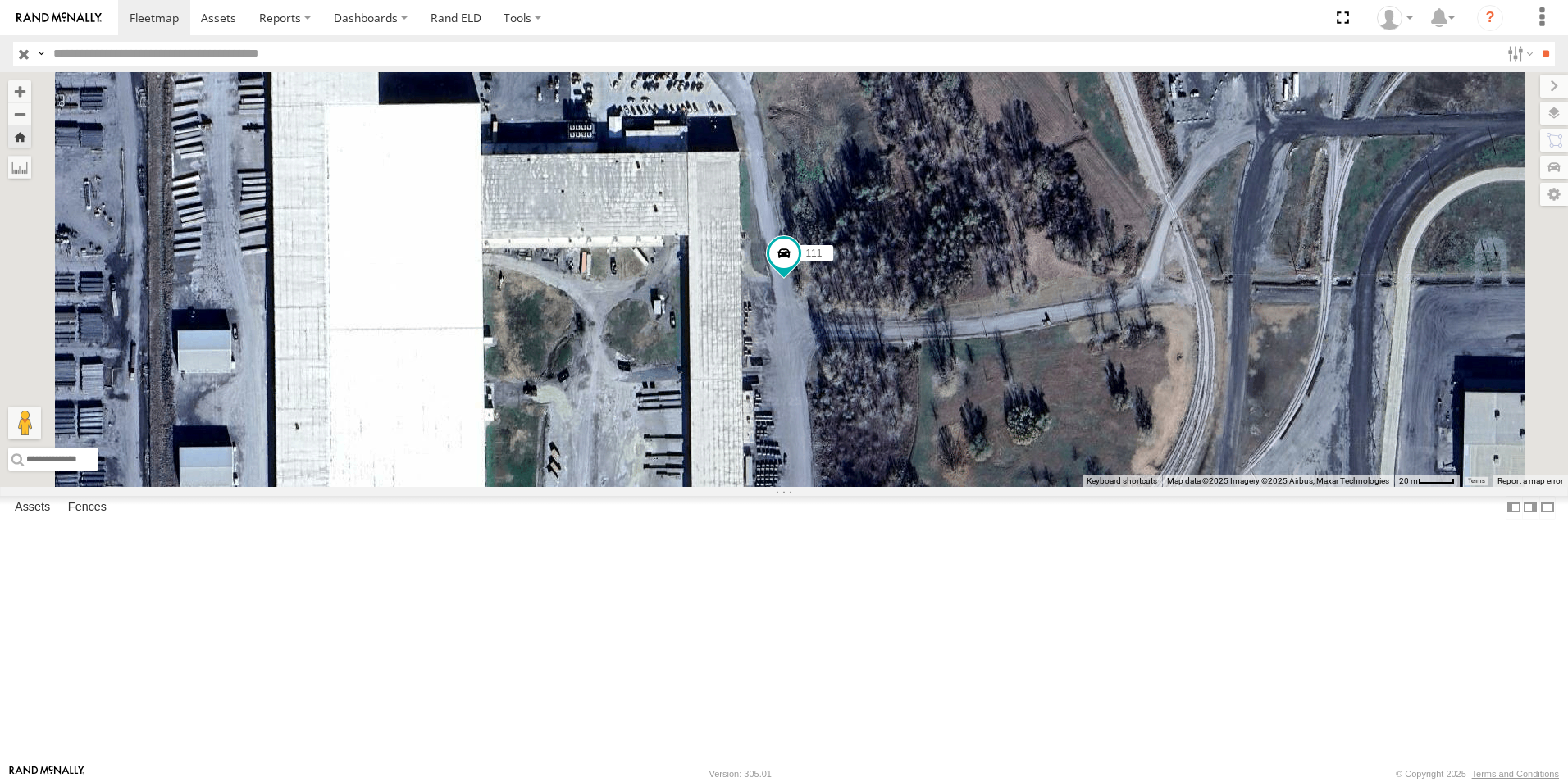
click at [0, 0] on span at bounding box center [0, 0] width 0 height 0
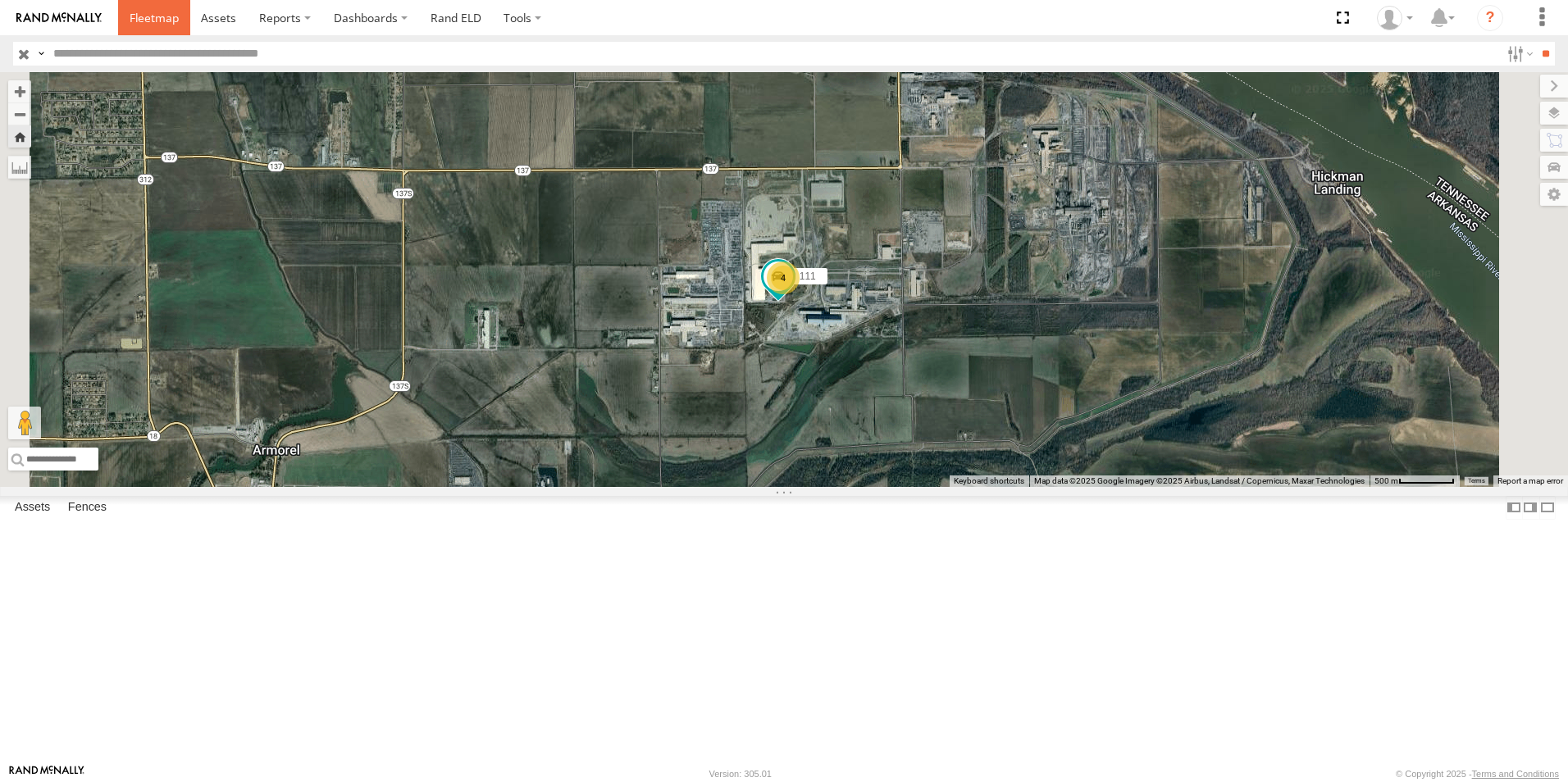
click at [170, 16] on span at bounding box center [154, 18] width 49 height 16
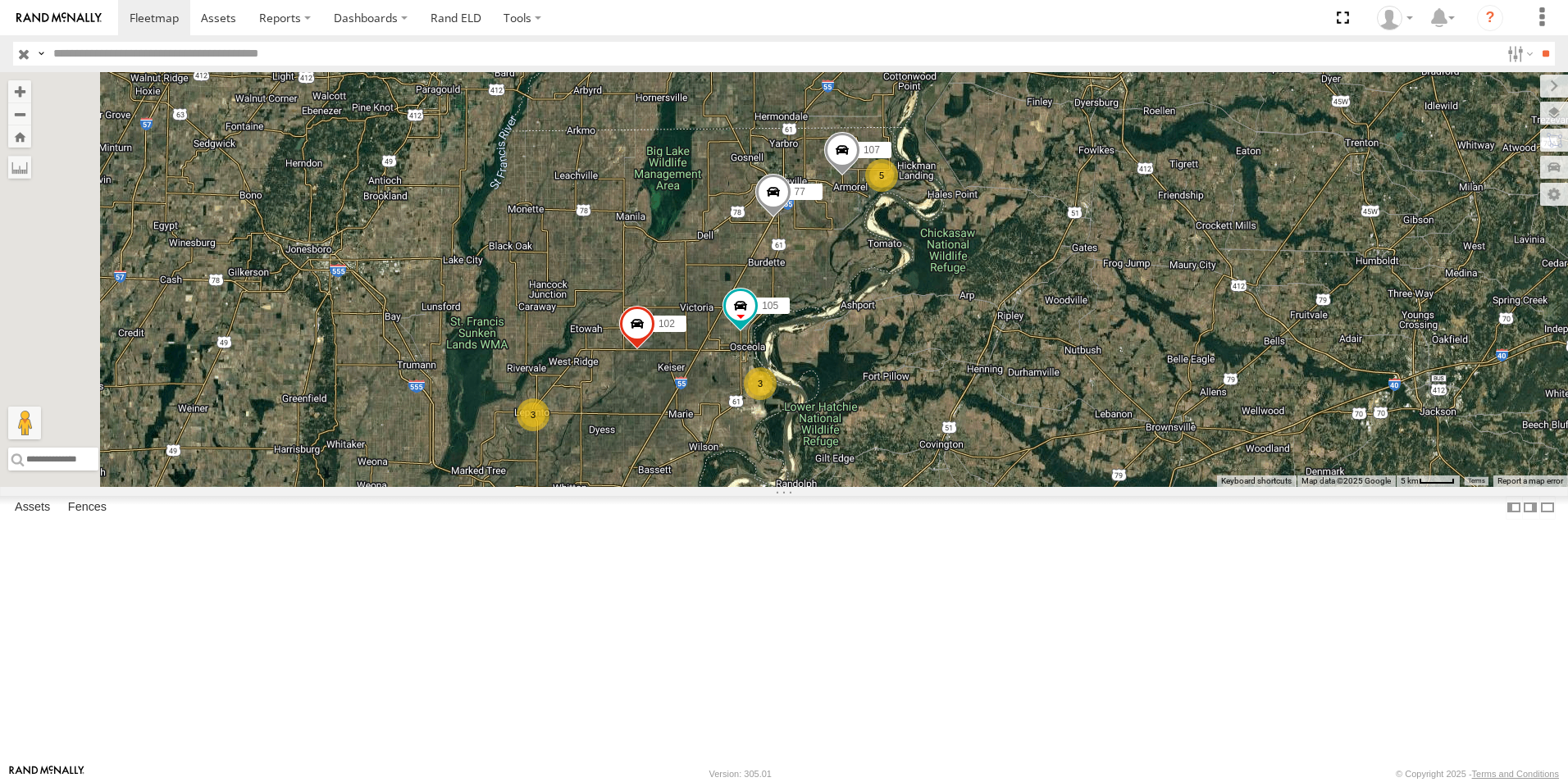
drag, startPoint x: 937, startPoint y: 411, endPoint x: 994, endPoint y: 236, distance: 184.0
click at [993, 236] on div "104 102 102 77 105 5 3 3 107" at bounding box center [784, 279] width 1568 height 415
